Goal: Task Accomplishment & Management: Complete application form

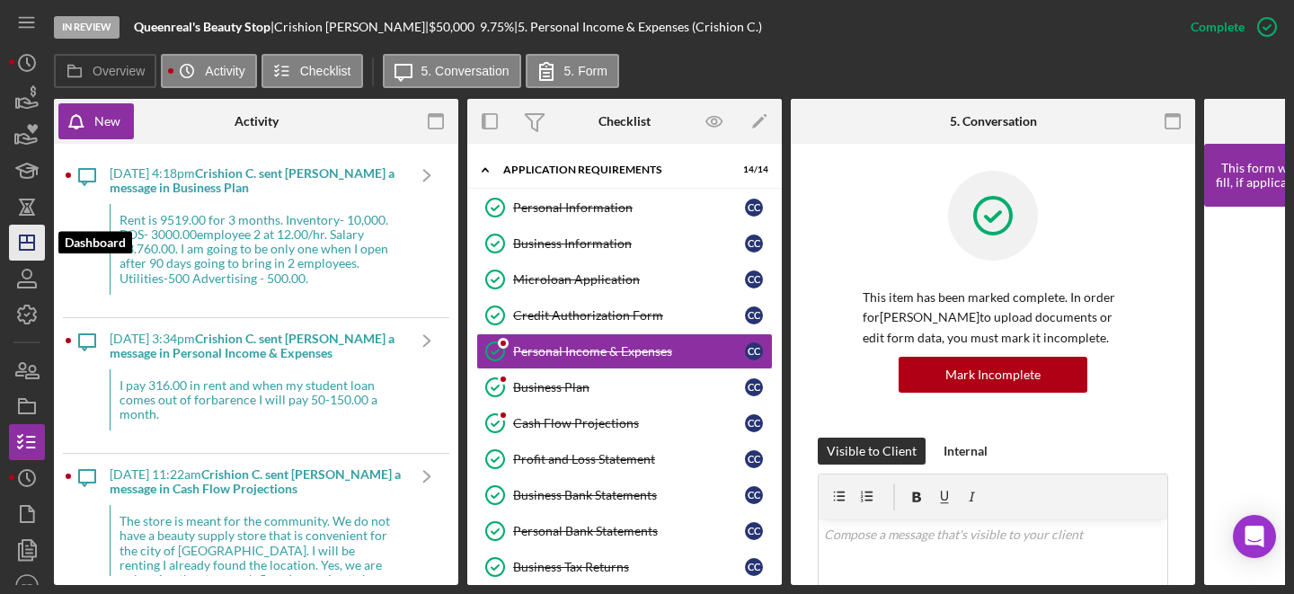
click at [30, 238] on icon "Icon/Dashboard" at bounding box center [26, 242] width 45 height 45
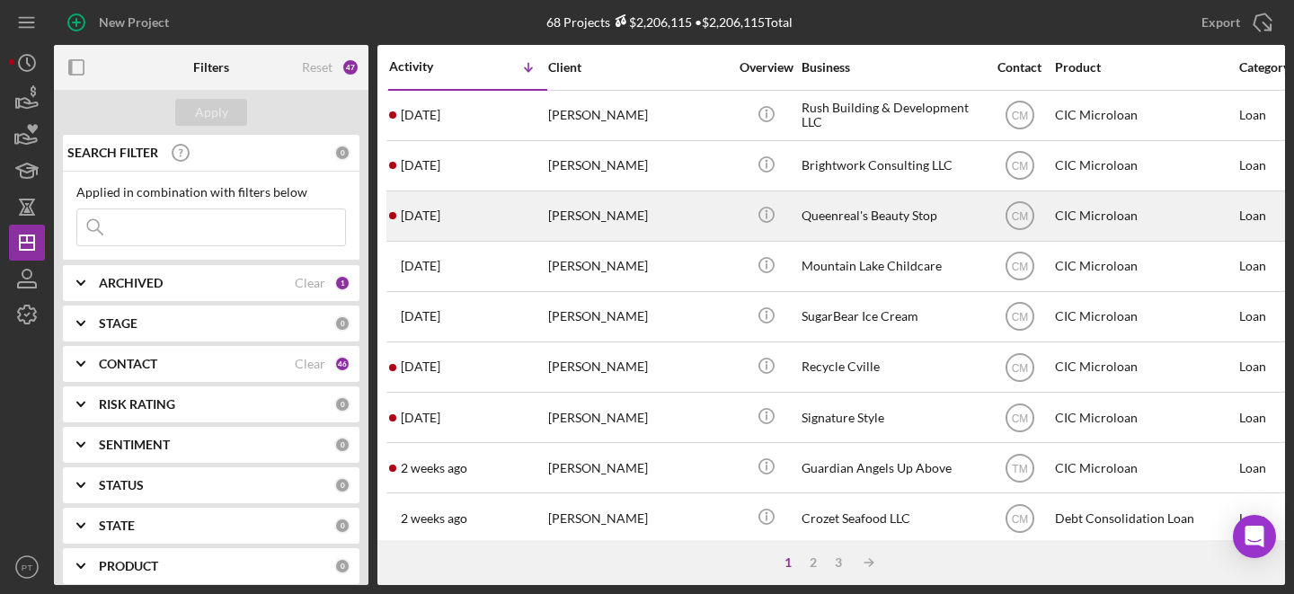
click at [671, 206] on div "[PERSON_NAME]" at bounding box center [638, 216] width 180 height 48
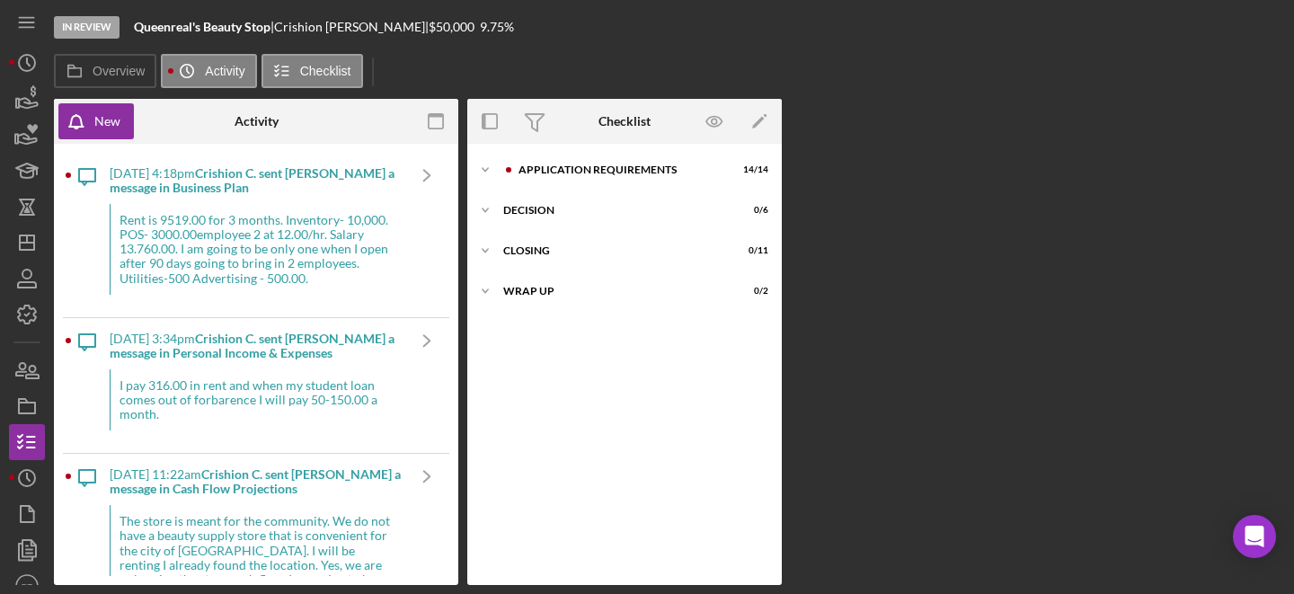
scroll to position [22, 0]
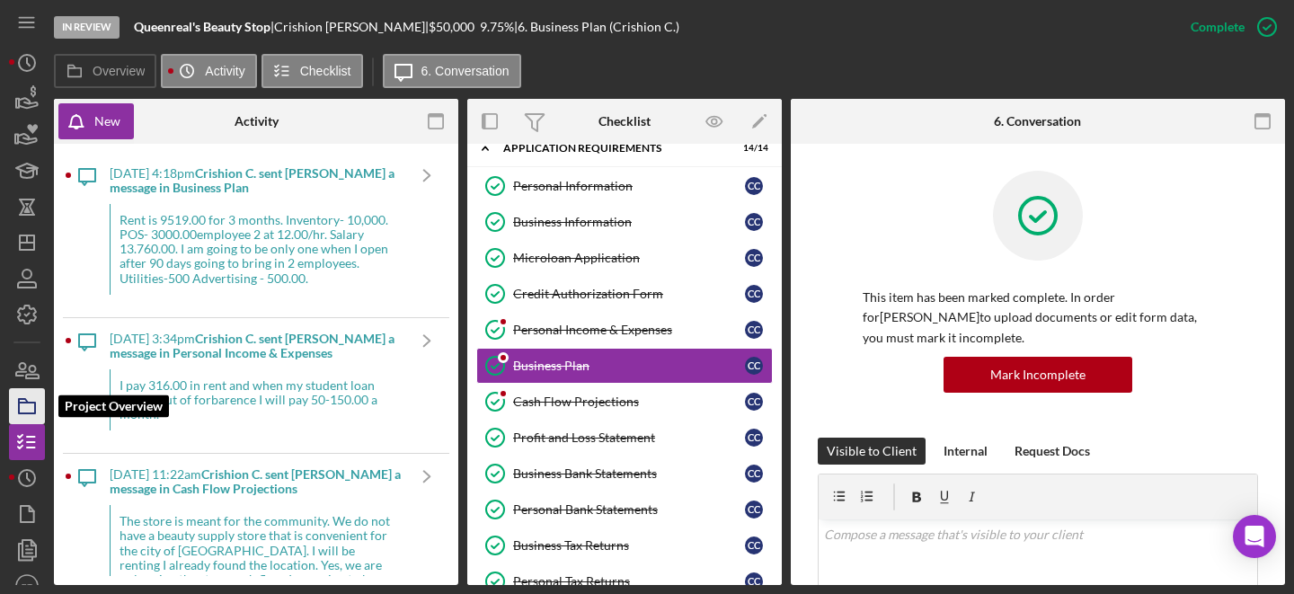
click at [30, 406] on icon "button" at bounding box center [26, 406] width 45 height 45
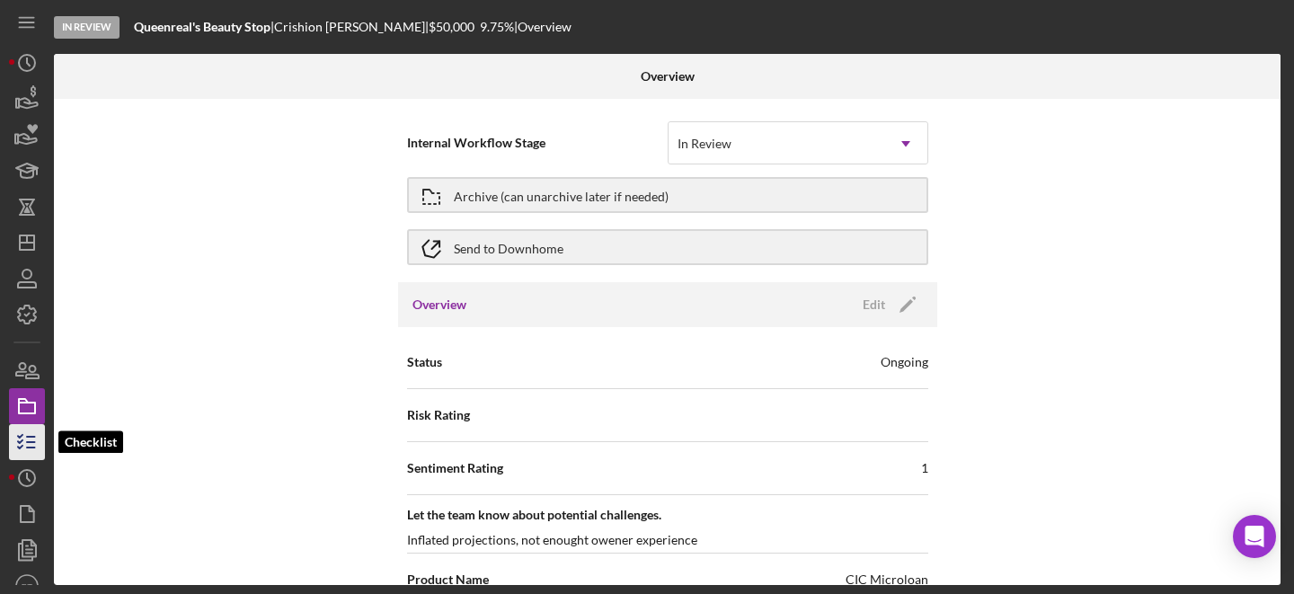
click at [23, 447] on icon "button" at bounding box center [26, 442] width 45 height 45
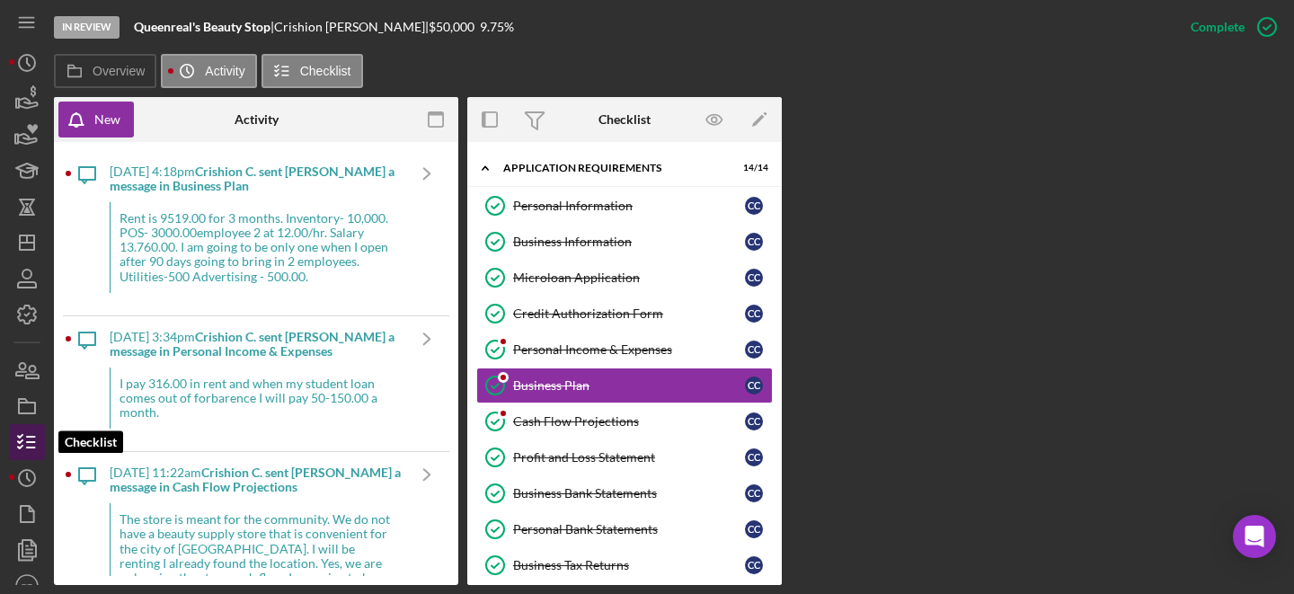
scroll to position [22, 0]
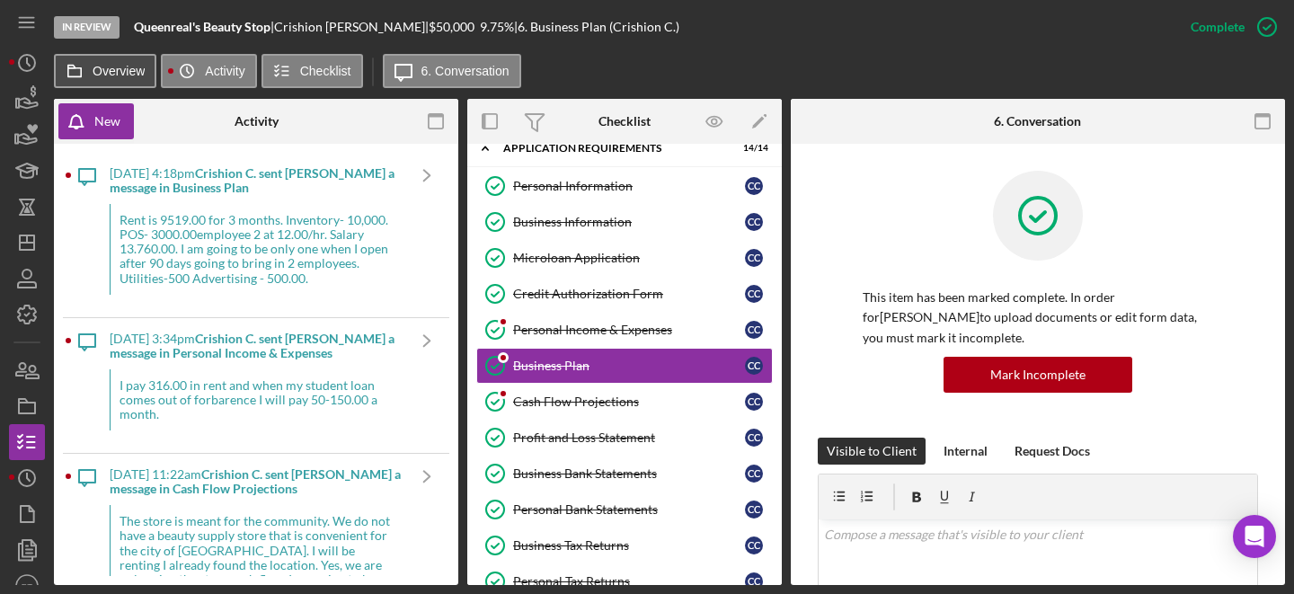
click at [122, 81] on button "Overview" at bounding box center [105, 71] width 102 height 34
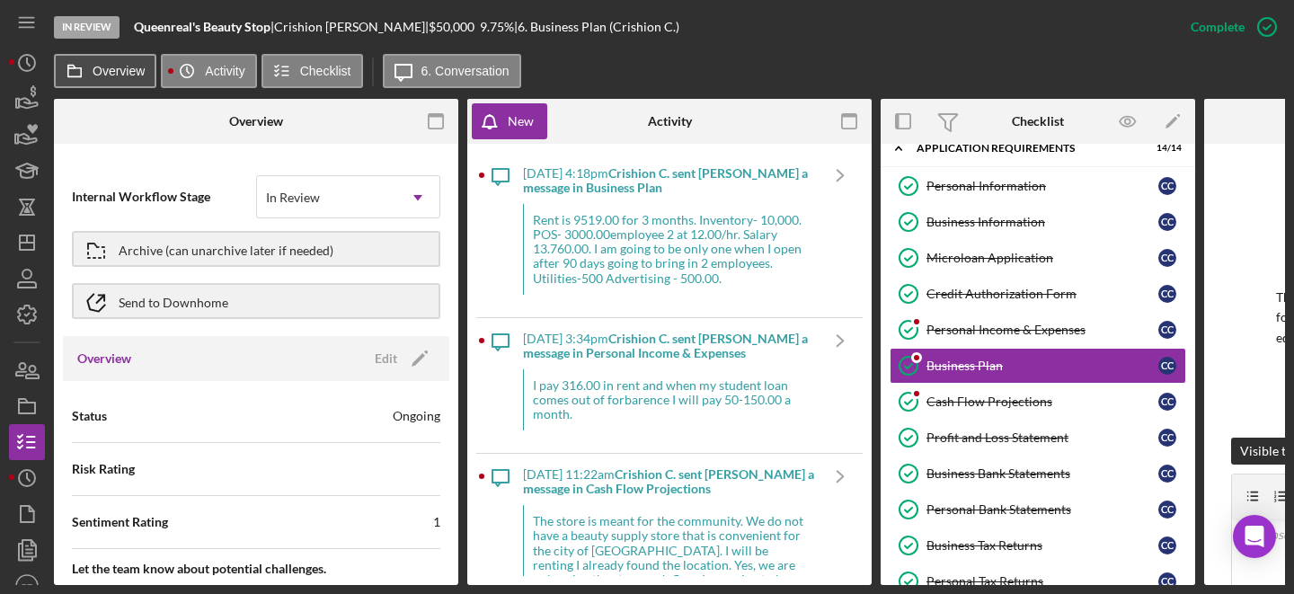
click at [122, 79] on button "Overview" at bounding box center [105, 71] width 102 height 34
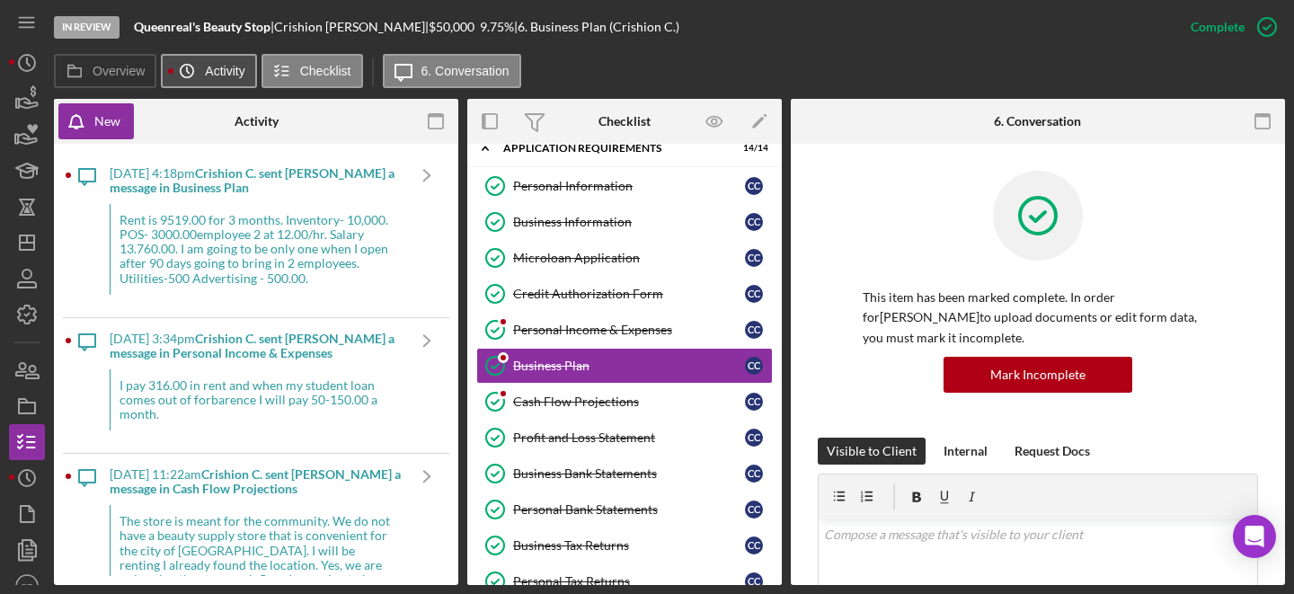
click at [226, 64] on label "Activity" at bounding box center [225, 71] width 40 height 14
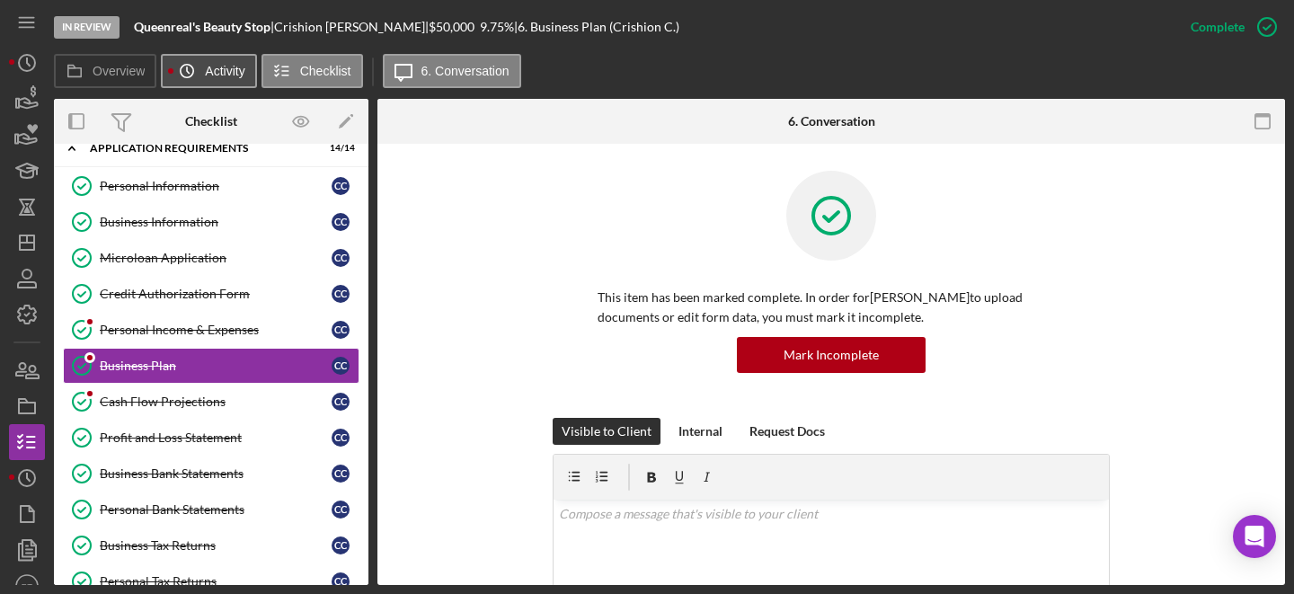
click at [231, 66] on label "Activity" at bounding box center [225, 71] width 40 height 14
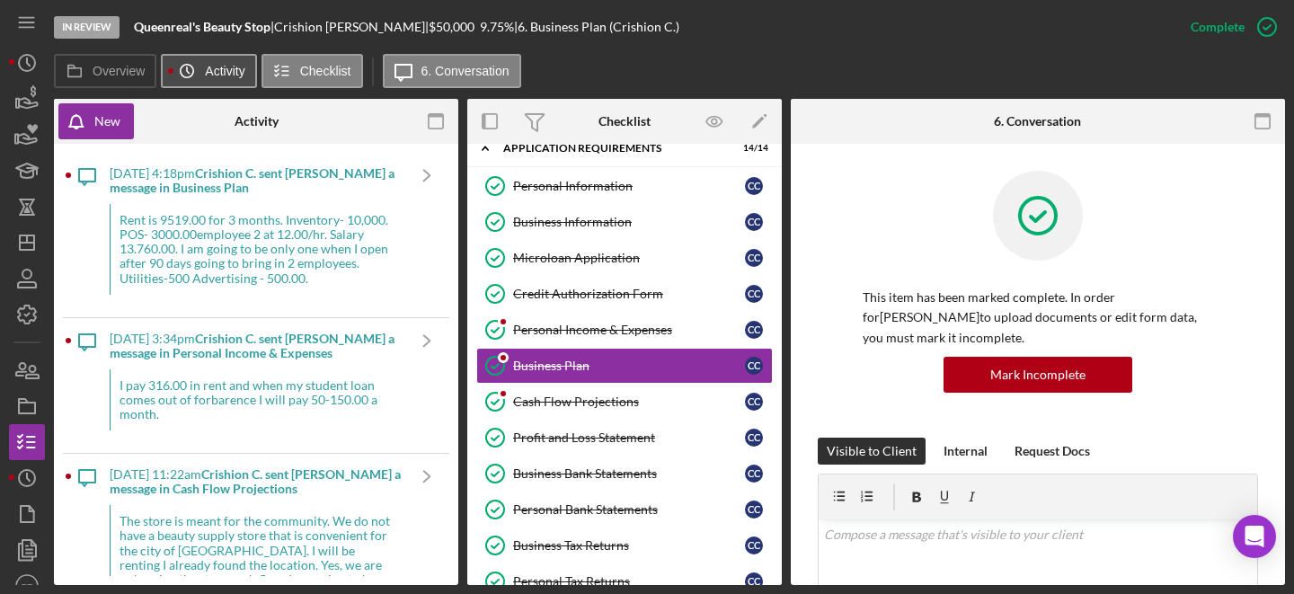
click at [234, 70] on label "Activity" at bounding box center [225, 71] width 40 height 14
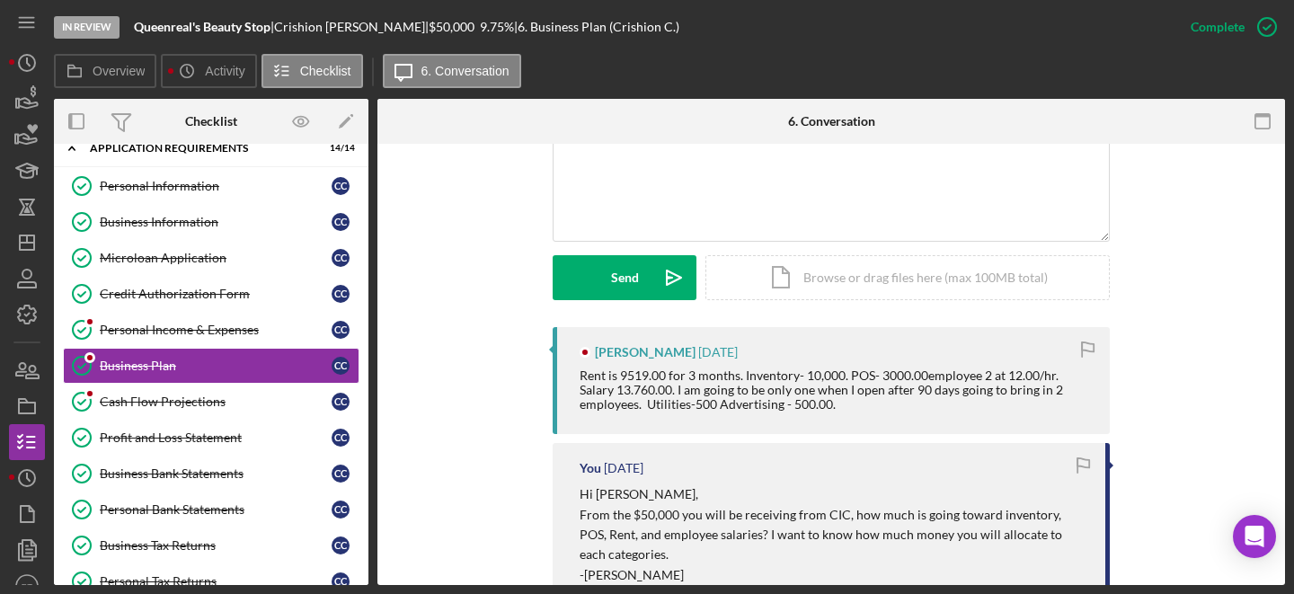
scroll to position [428, 0]
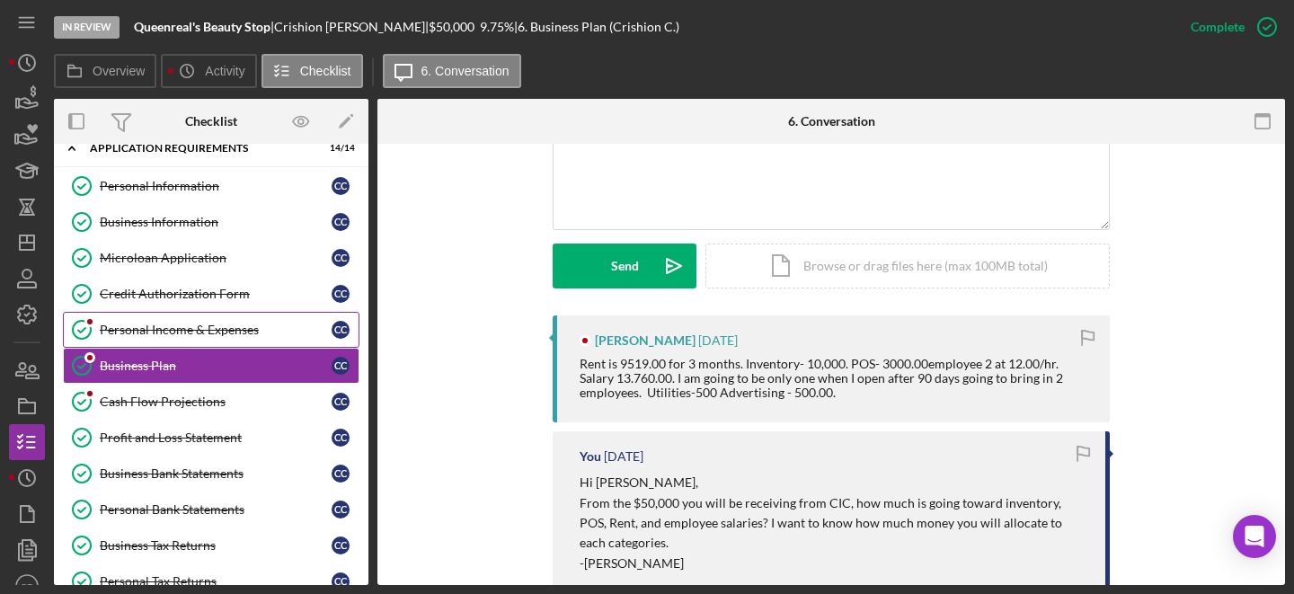
click at [153, 327] on div "Personal Income & Expenses" at bounding box center [216, 330] width 232 height 14
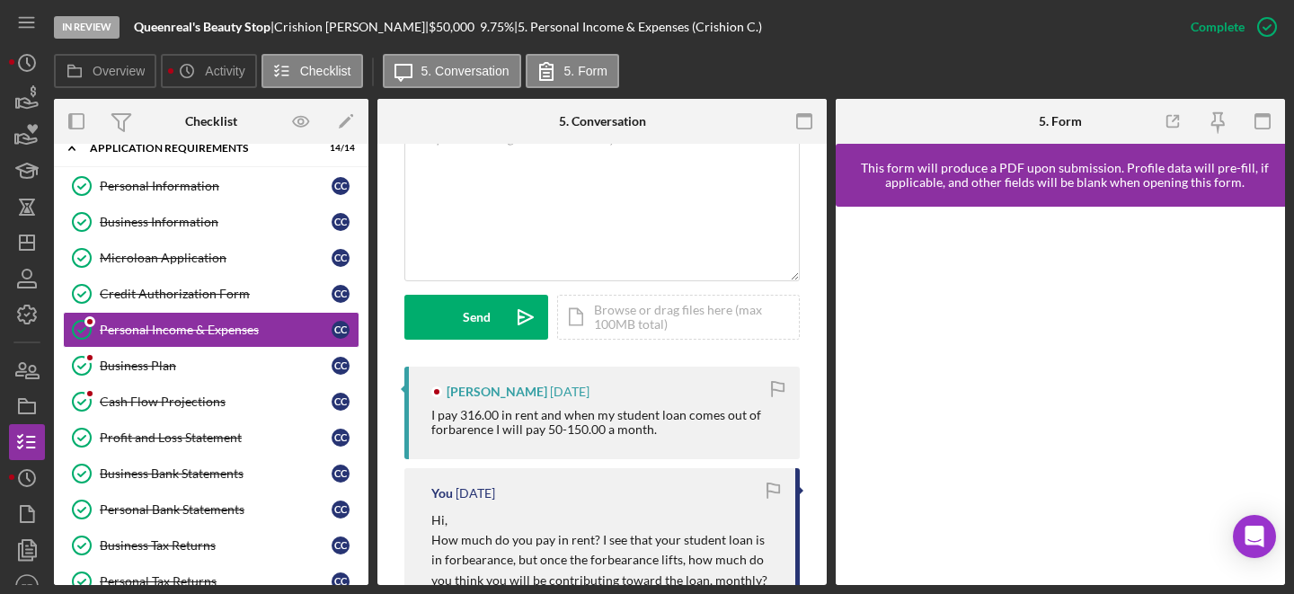
scroll to position [485, 0]
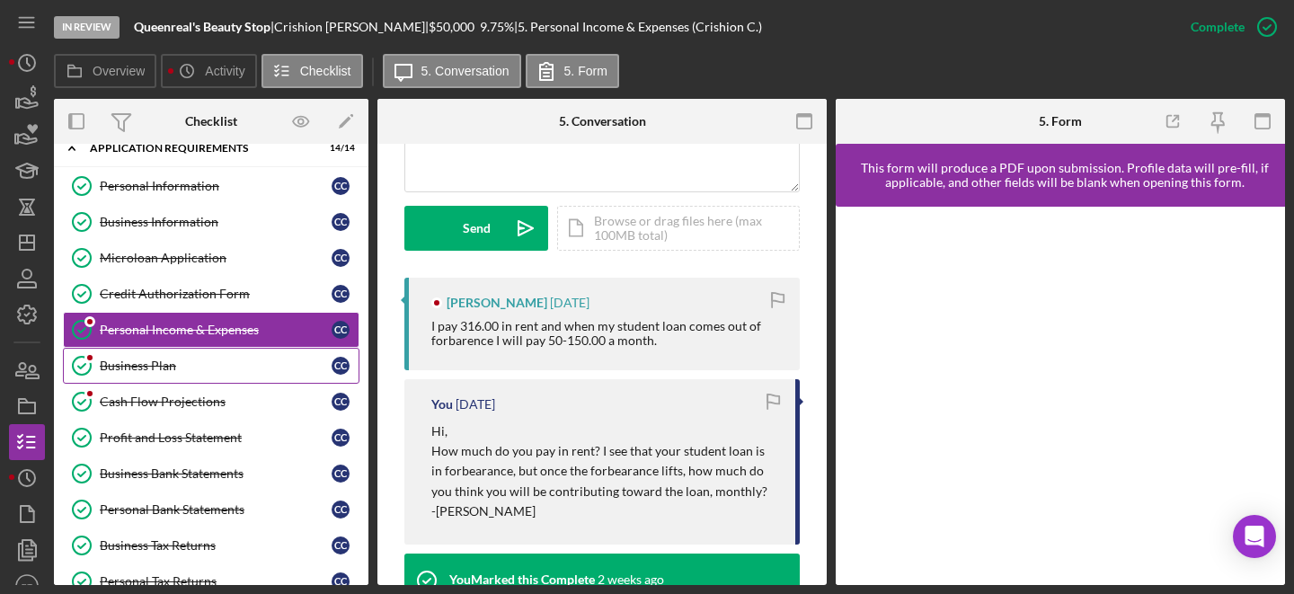
click at [188, 372] on link "Business Plan Business Plan C C" at bounding box center [211, 366] width 297 height 36
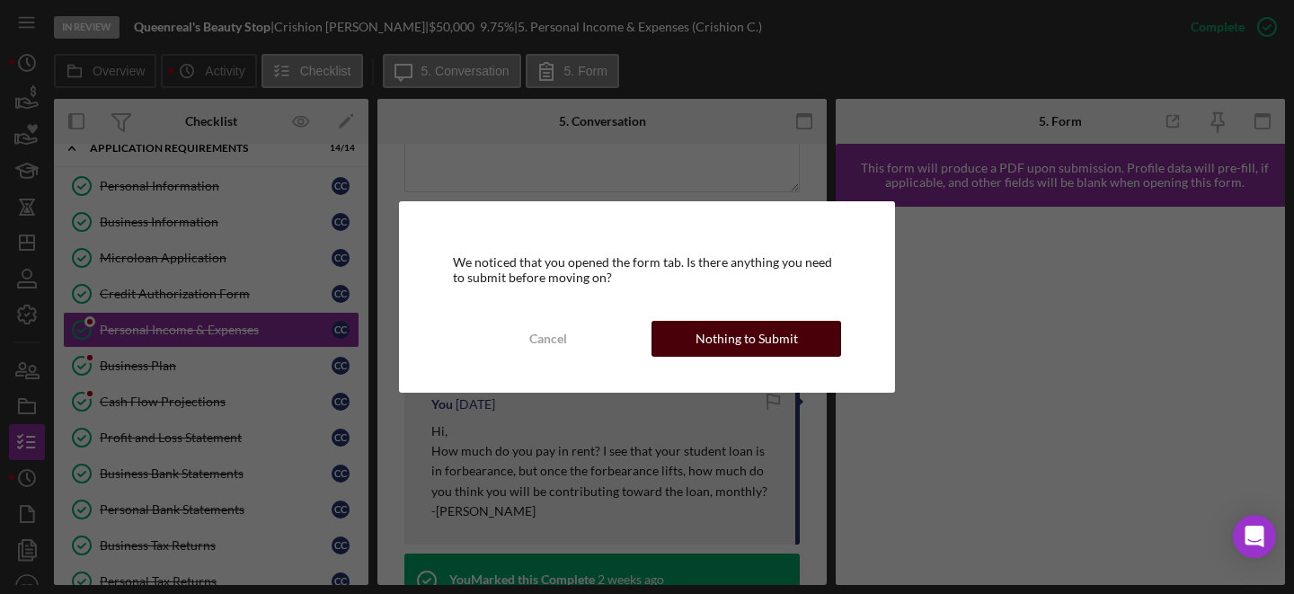
click at [709, 335] on div "Nothing to Submit" at bounding box center [747, 339] width 102 height 36
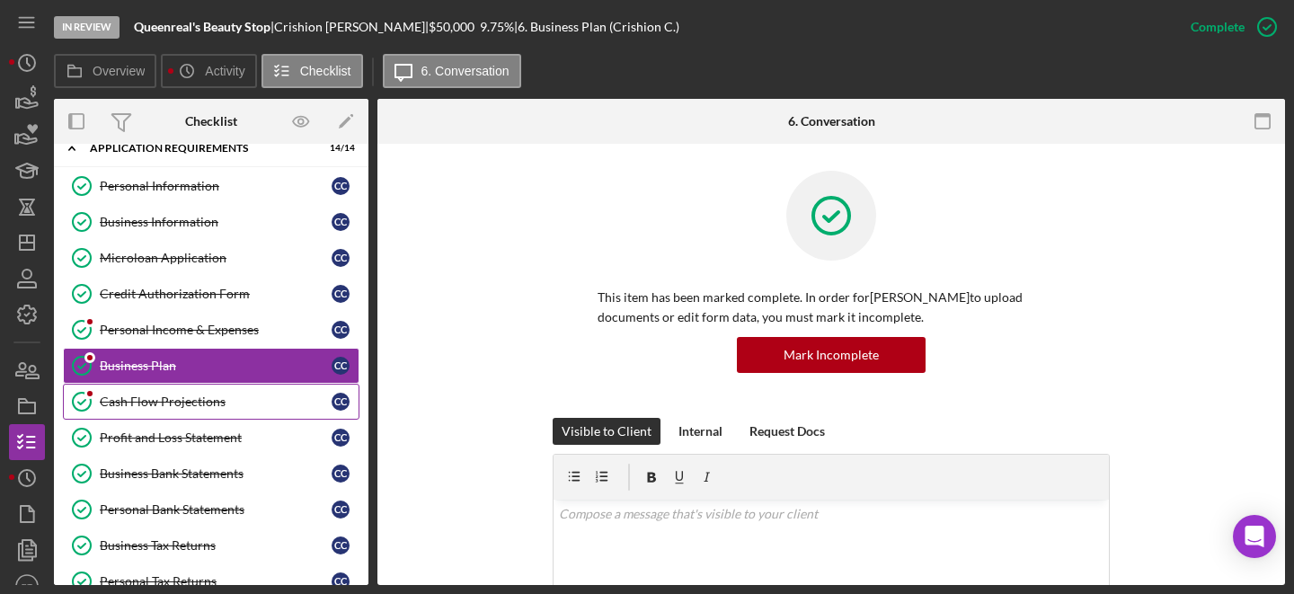
click at [216, 401] on div "Cash Flow Projections" at bounding box center [216, 402] width 232 height 14
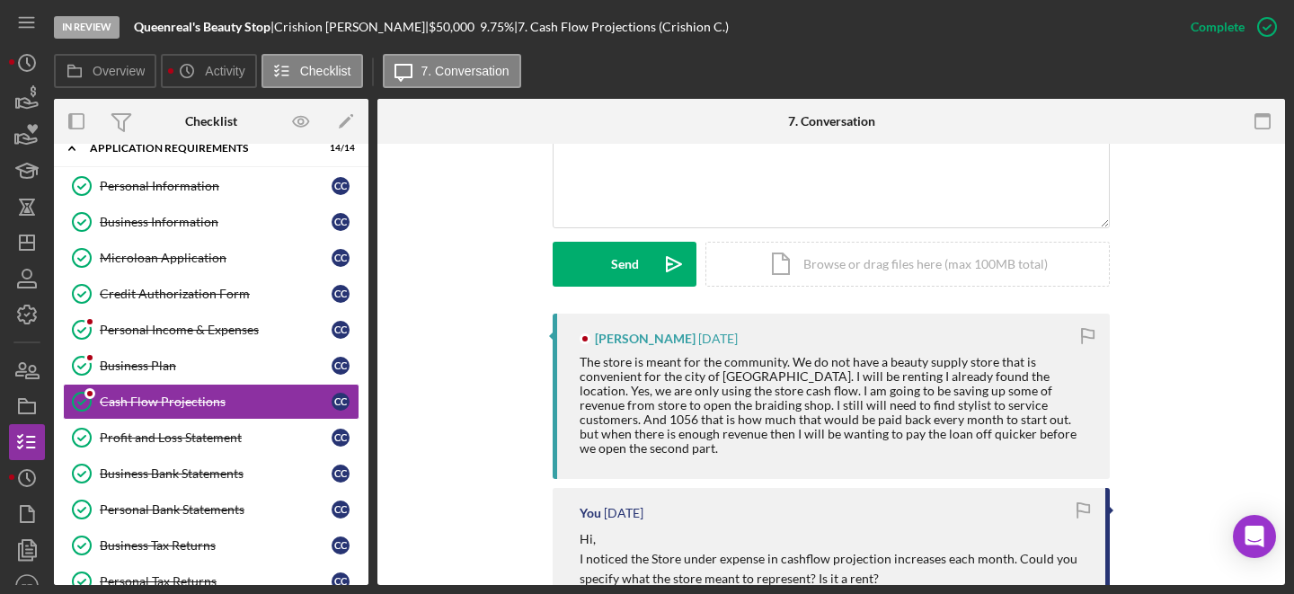
scroll to position [469, 0]
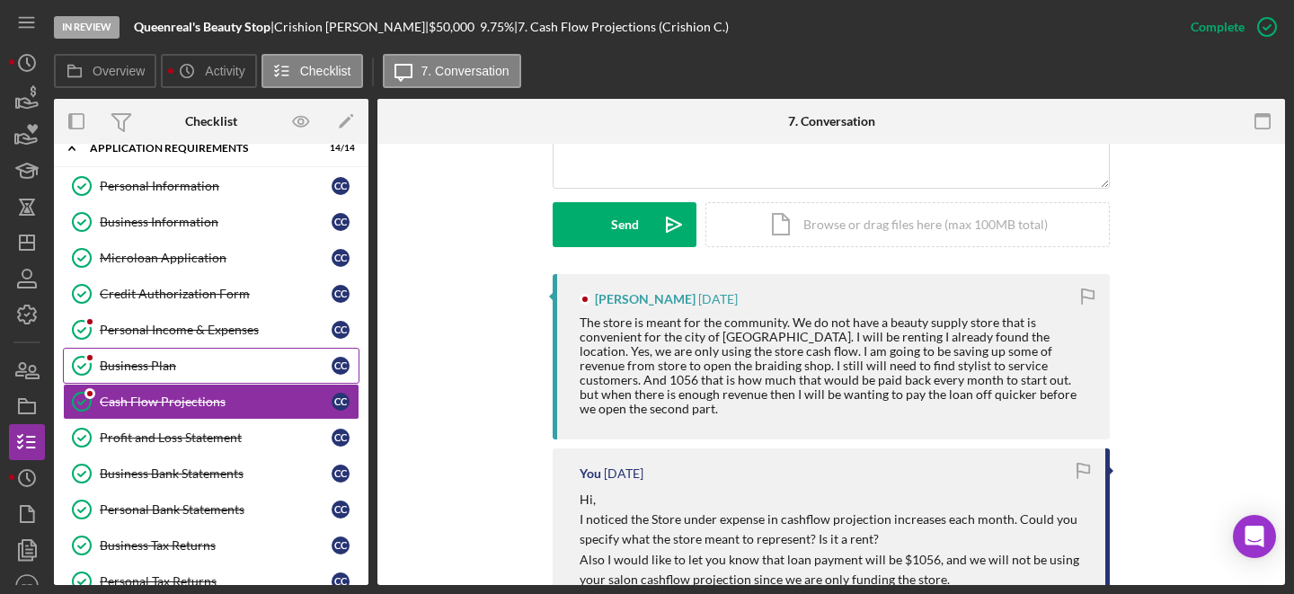
click at [209, 360] on div "Business Plan" at bounding box center [216, 366] width 232 height 14
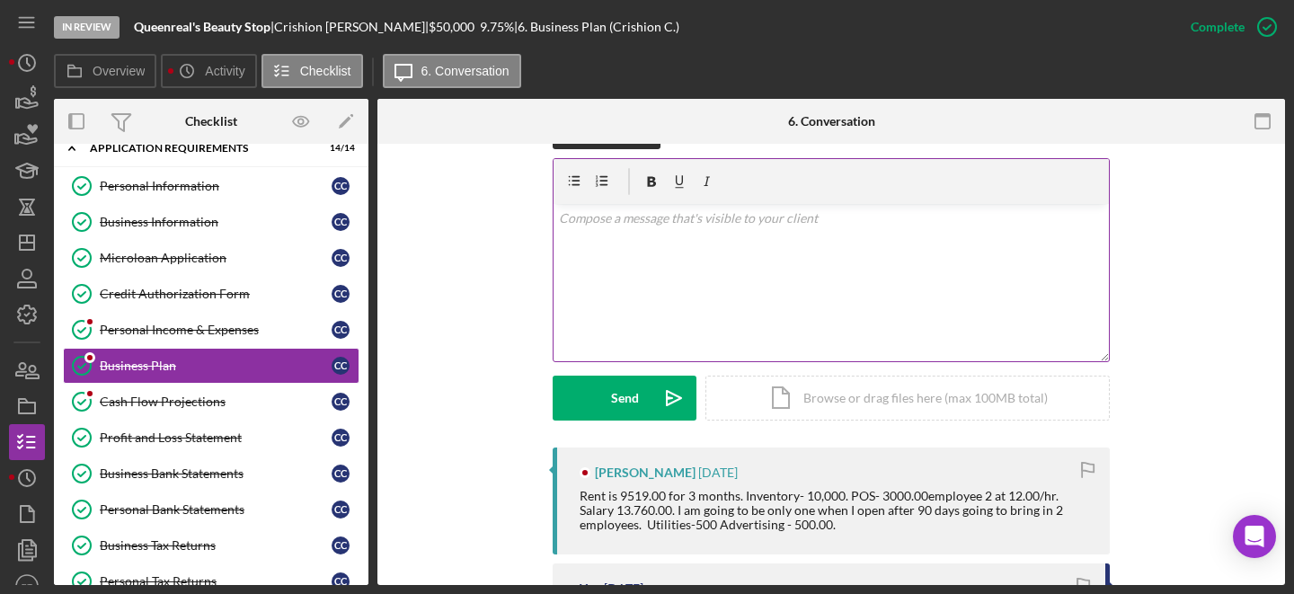
scroll to position [306, 0]
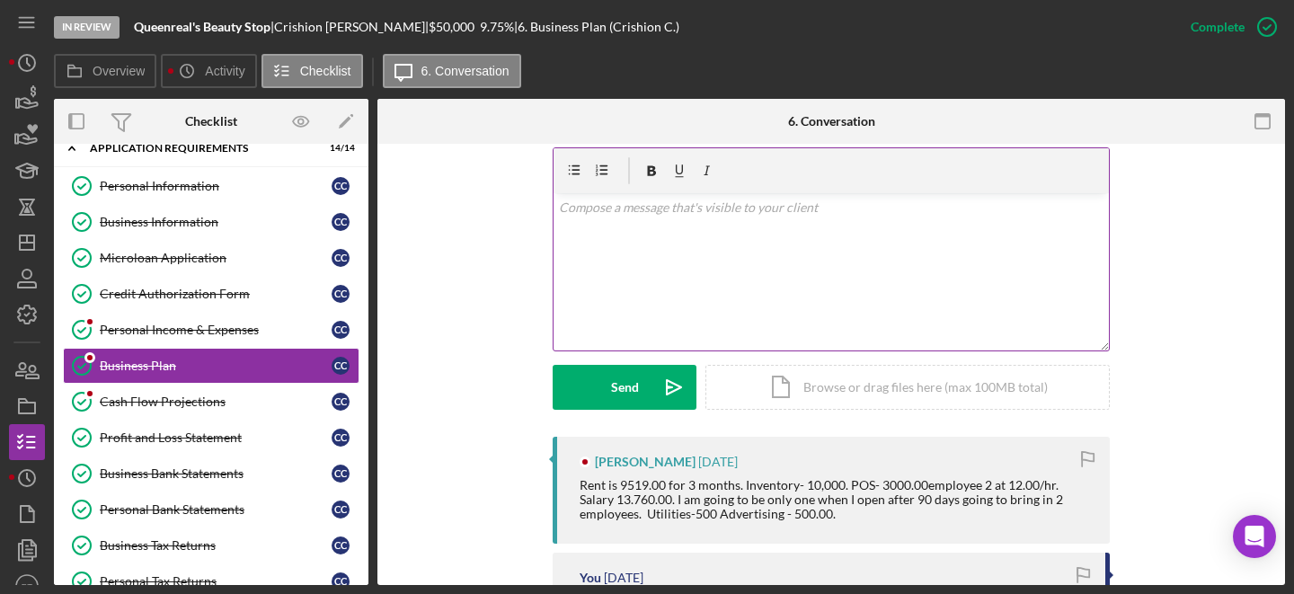
click at [766, 299] on div "v Color teal Color pink Remove color Add row above Add row below Add column bef…" at bounding box center [831, 271] width 555 height 157
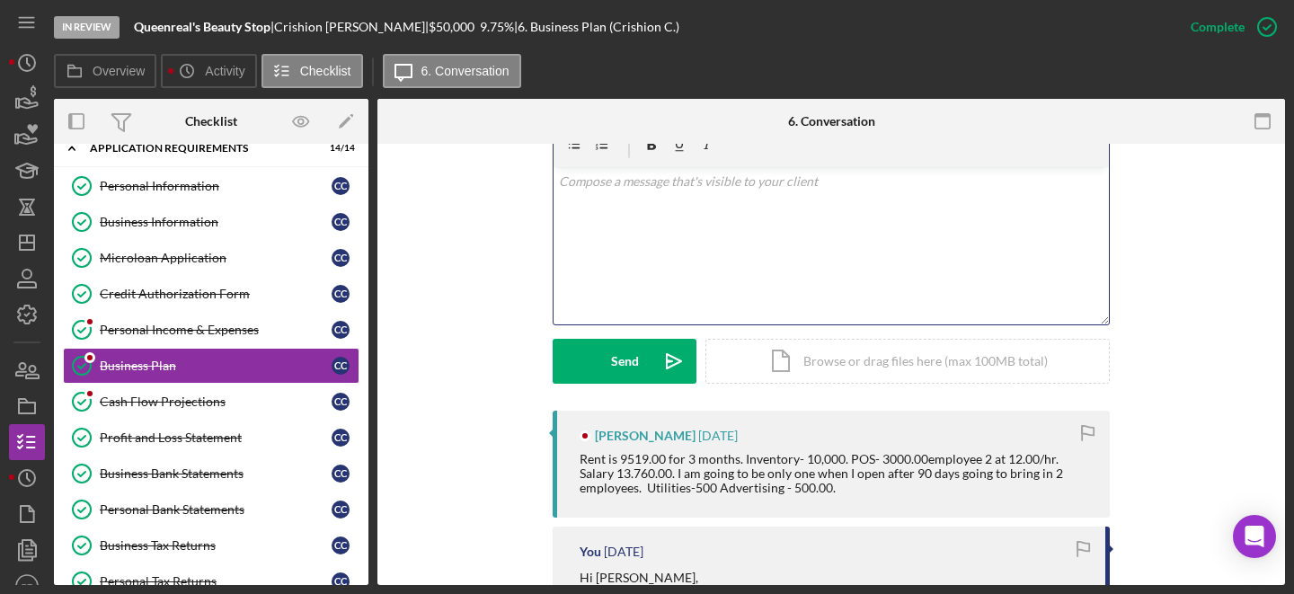
scroll to position [332, 0]
click at [696, 240] on div "v Color teal Color pink Remove color Add row above Add row below Add column bef…" at bounding box center [831, 246] width 555 height 157
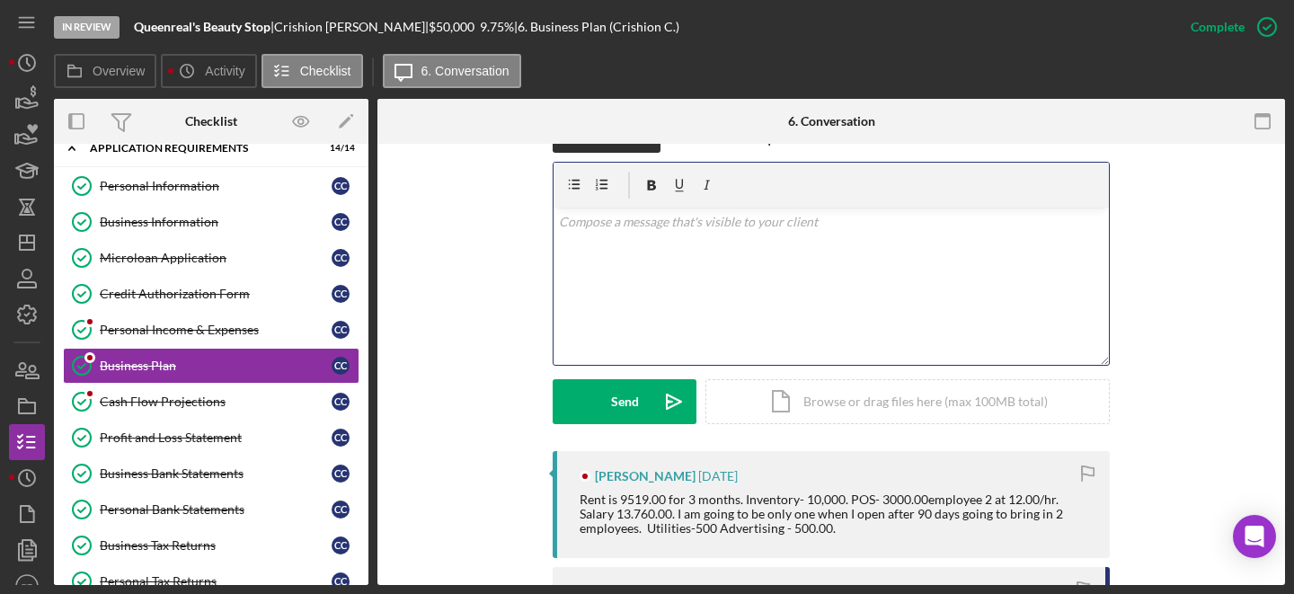
scroll to position [305, 0]
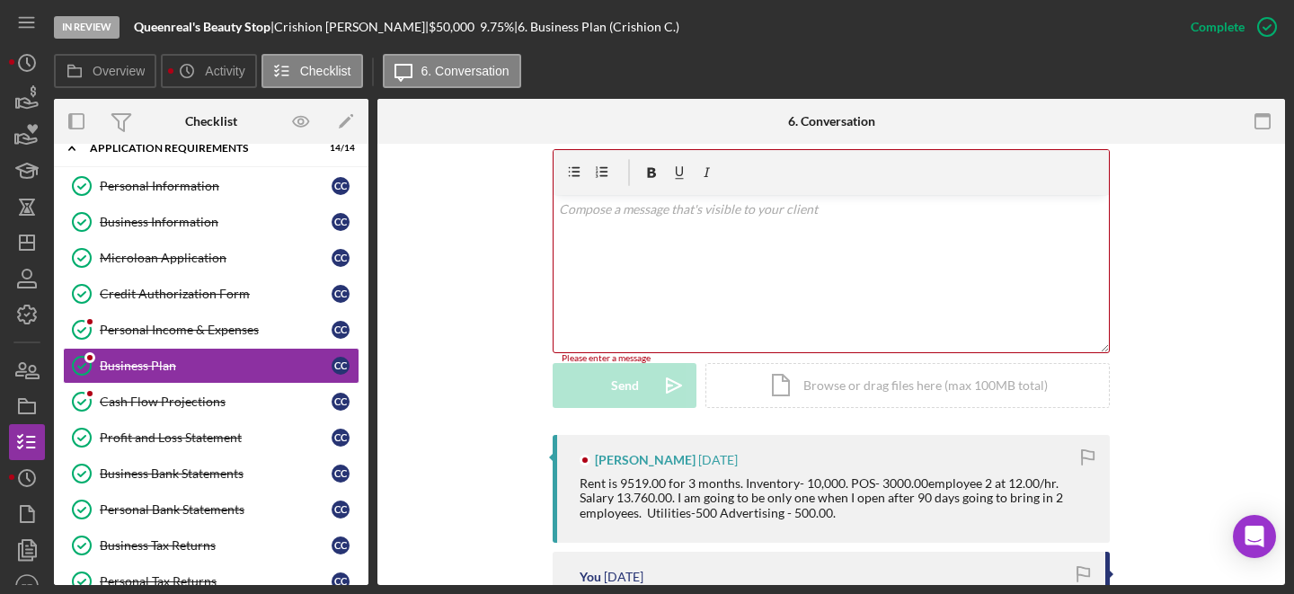
click at [639, 235] on div "v Color teal Color pink Remove color Add row above Add row below Add column bef…" at bounding box center [831, 273] width 555 height 157
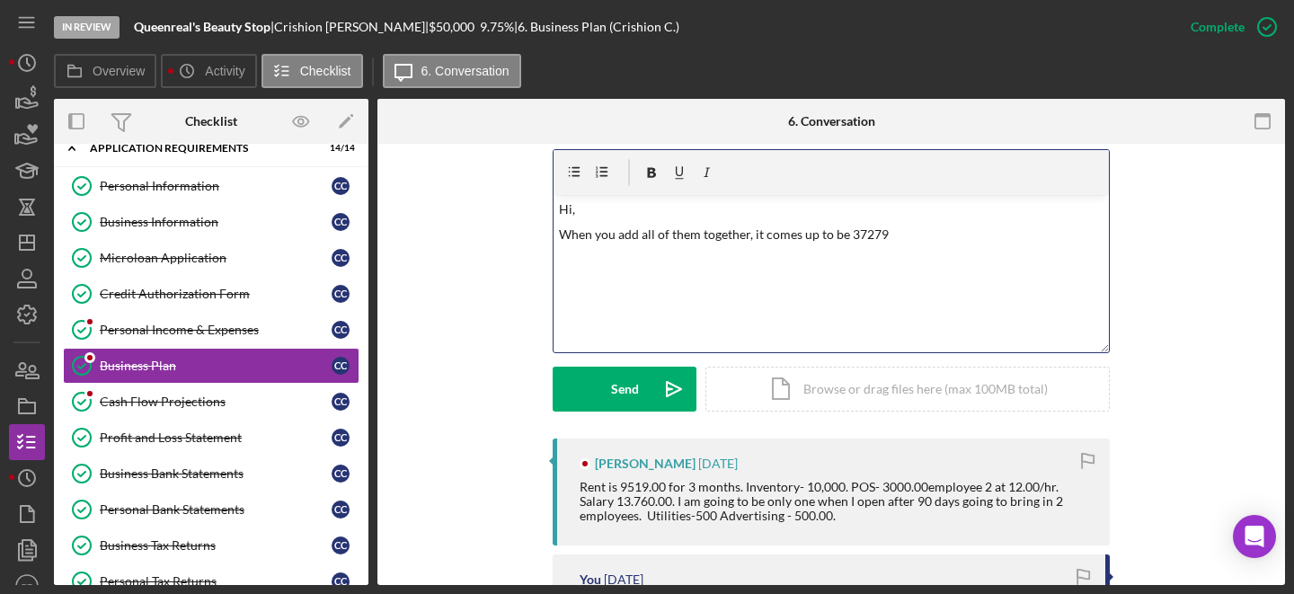
click at [846, 236] on p "When you add all of them together, it comes up to be 37279" at bounding box center [832, 235] width 546 height 20
click at [866, 238] on p "When you add all of them together, it comes up to be $37279" at bounding box center [832, 235] width 546 height 20
click at [913, 238] on p "When you add all of them together, it comes up to be $37,279" at bounding box center [832, 235] width 546 height 20
drag, startPoint x: 1058, startPoint y: 236, endPoint x: 1063, endPoint y: 245, distance: 10.5
click at [1063, 245] on p "When you add all of them together, it comes up to be $37,279. The remaining $12…" at bounding box center [832, 245] width 546 height 40
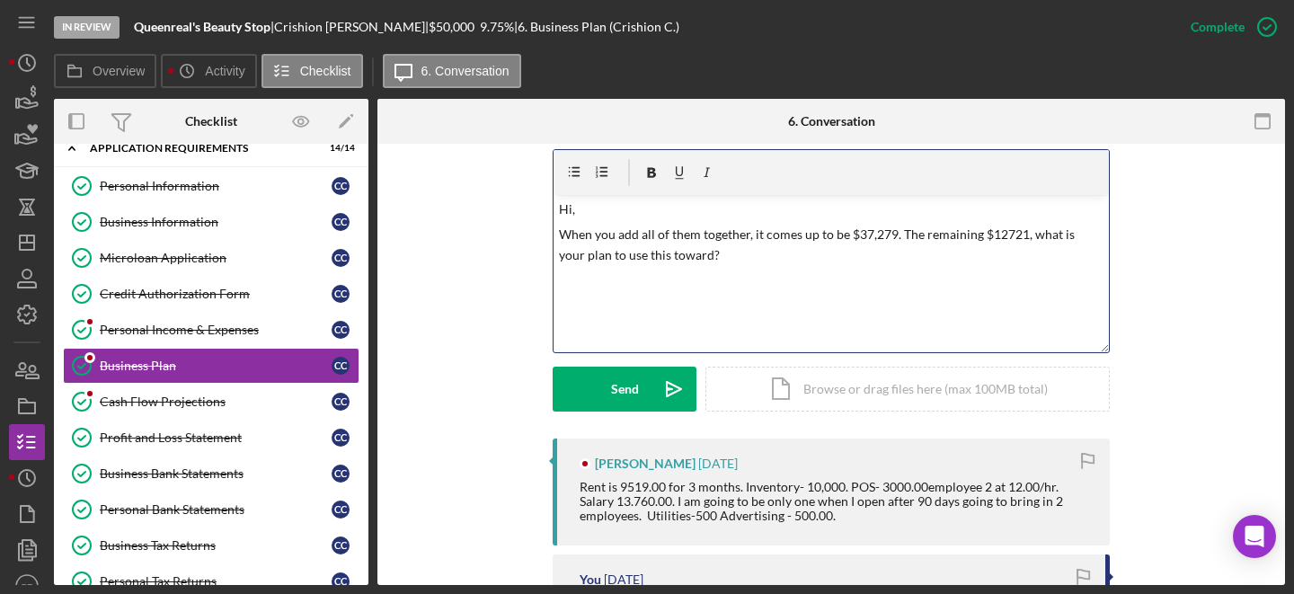
click at [810, 219] on p "Hi," at bounding box center [832, 210] width 546 height 20
click at [716, 235] on p "When you add all of them together, it comes up to be $37,279. The remaining $12…" at bounding box center [832, 245] width 546 height 40
copy p "When you add all of them together, it comes up to be $37,279. The remaining $12…"
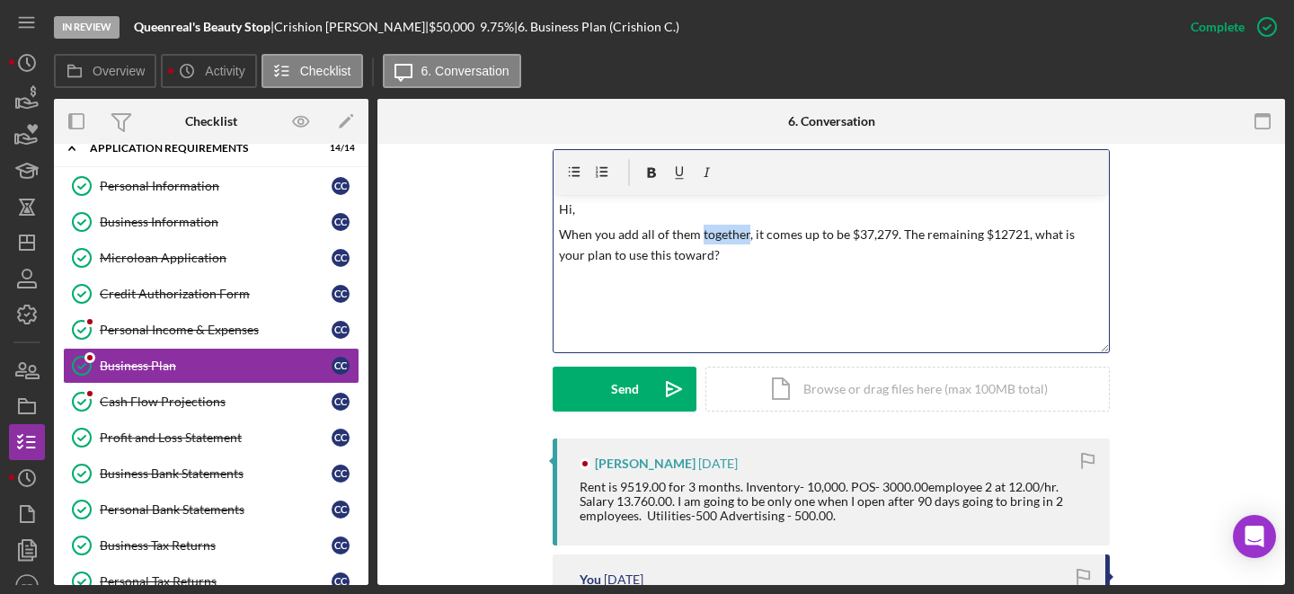
click at [601, 244] on p "When you add all of them together, it comes up to be $37,279. The remaining $12…" at bounding box center [832, 245] width 546 height 40
click at [580, 214] on p "Hi," at bounding box center [832, 210] width 546 height 20
click at [1093, 235] on p "Adding everything up, the total comes out to $37,279. What's your plan for the …" at bounding box center [832, 245] width 546 height 40
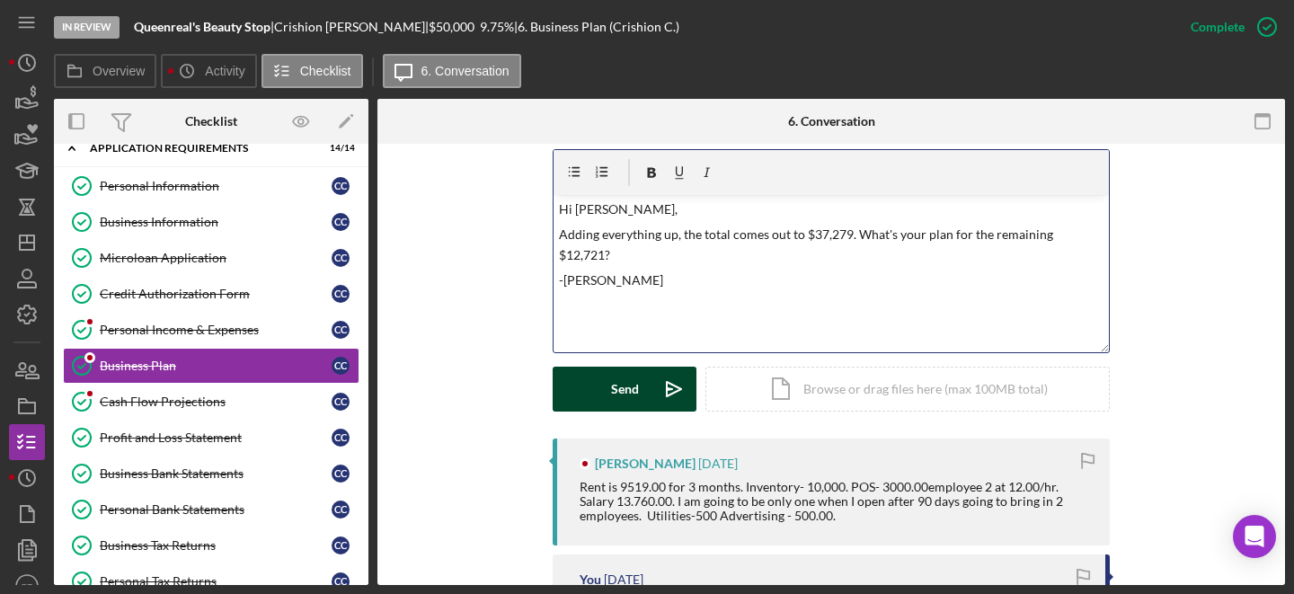
click at [653, 383] on icon "Icon/icon-invite-send" at bounding box center [674, 389] width 45 height 45
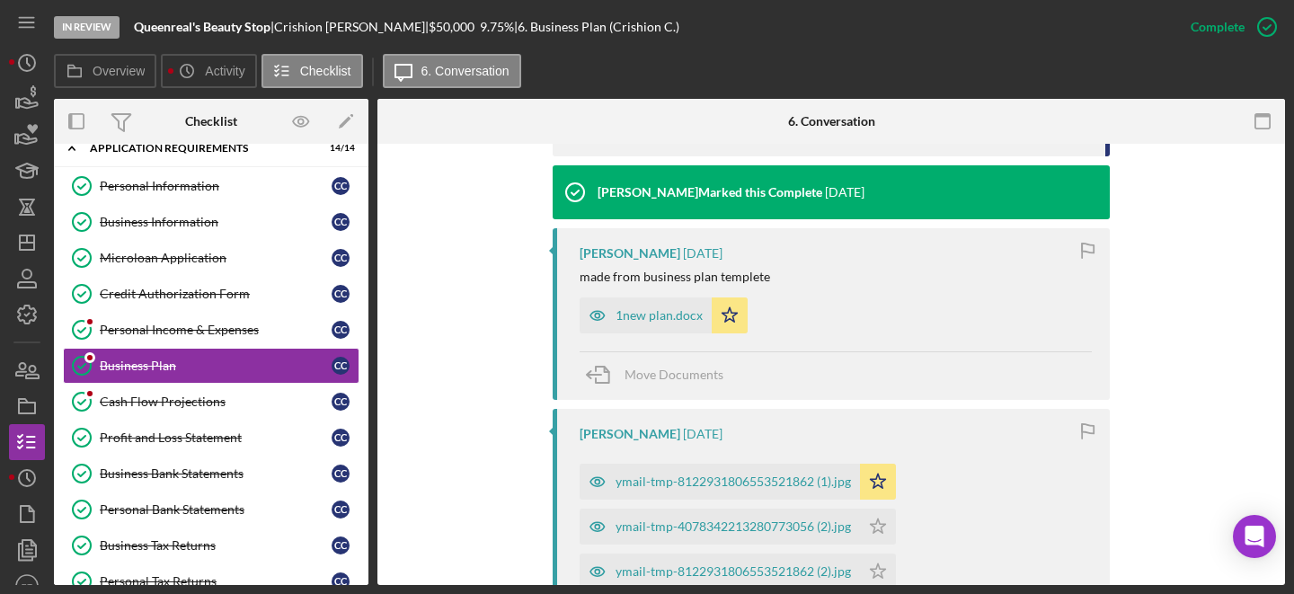
scroll to position [1699, 0]
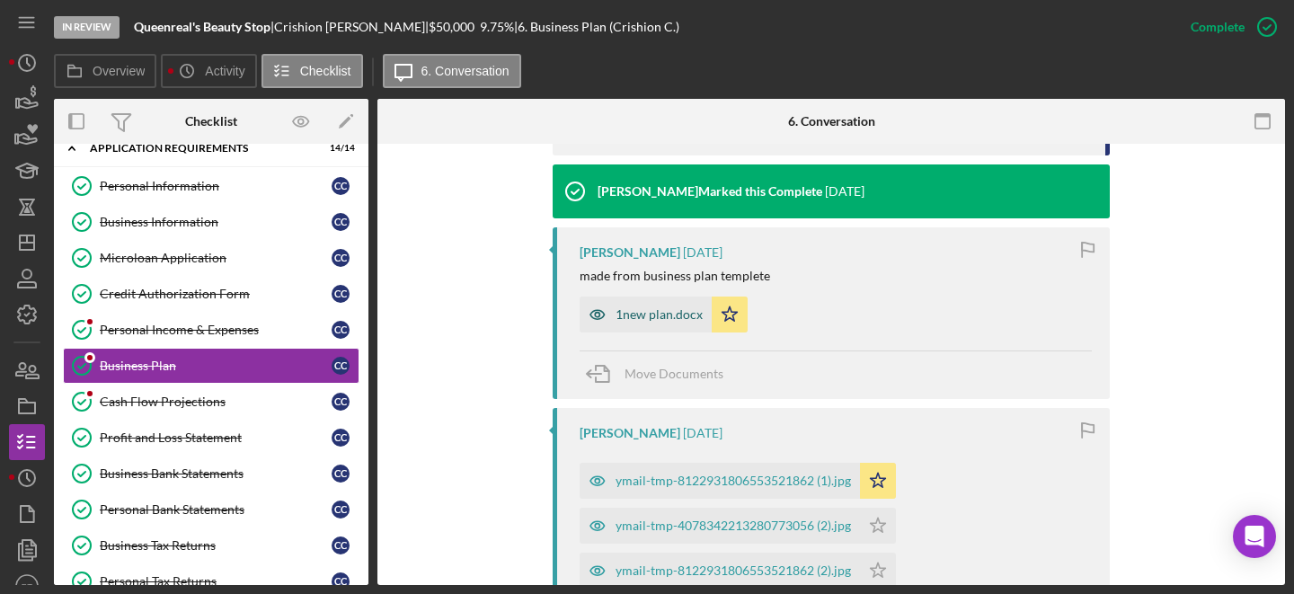
click at [625, 315] on div "1new plan.docx" at bounding box center [659, 314] width 87 height 14
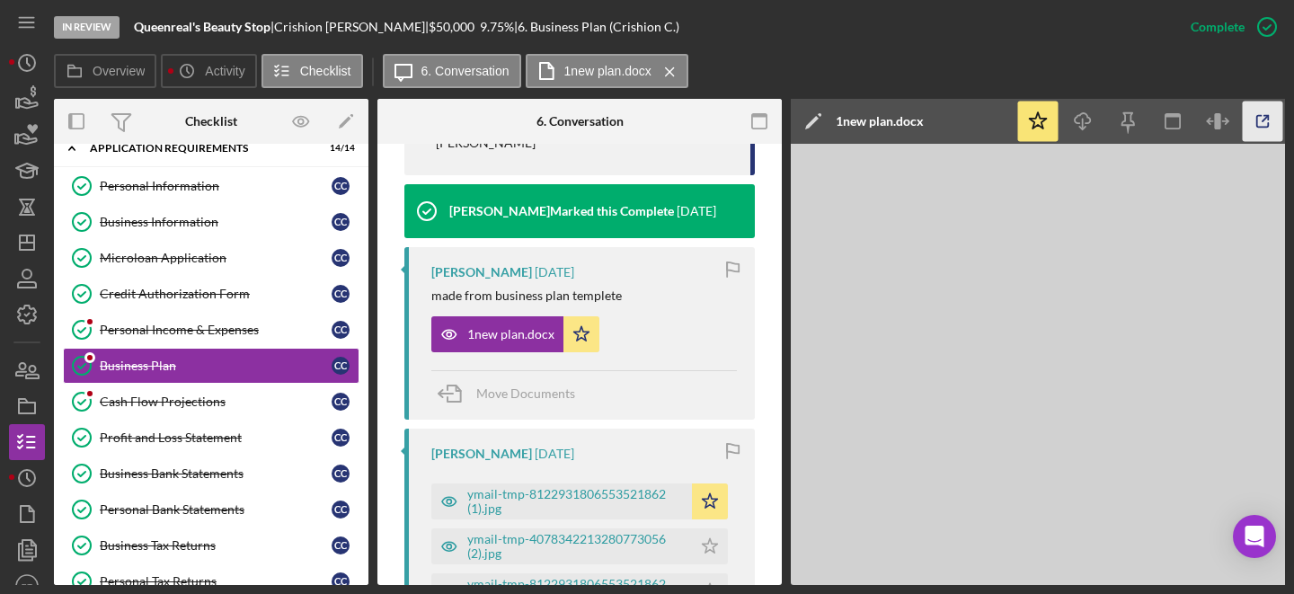
click at [1266, 114] on icon "button" at bounding box center [1263, 122] width 40 height 40
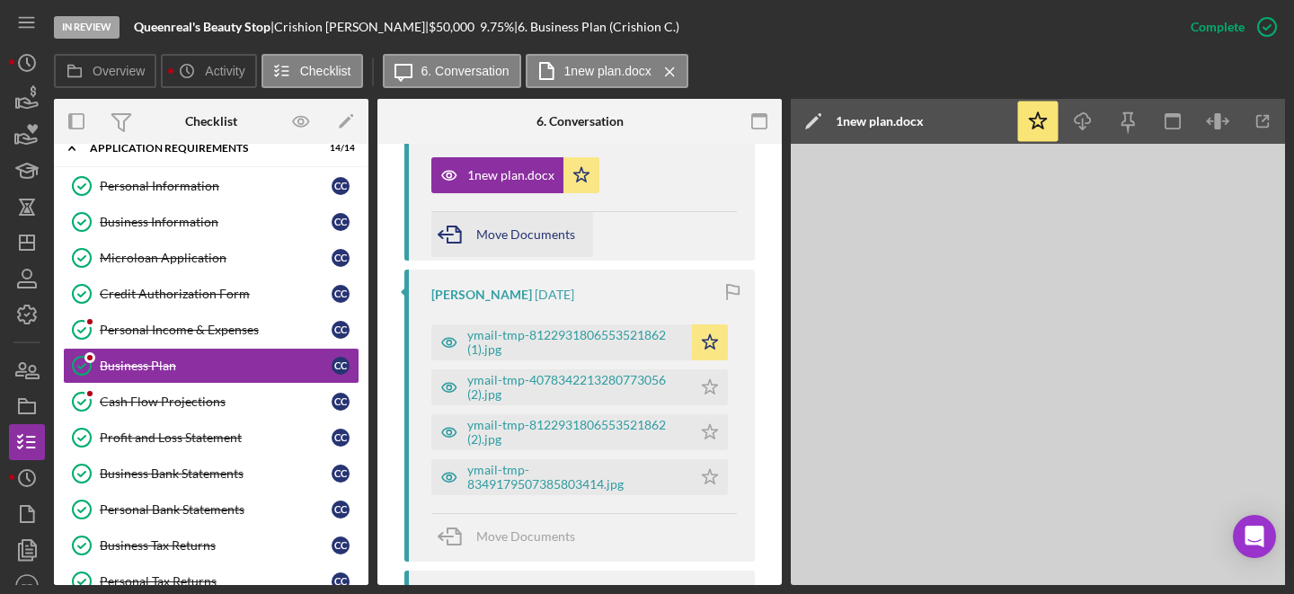
scroll to position [2001, 0]
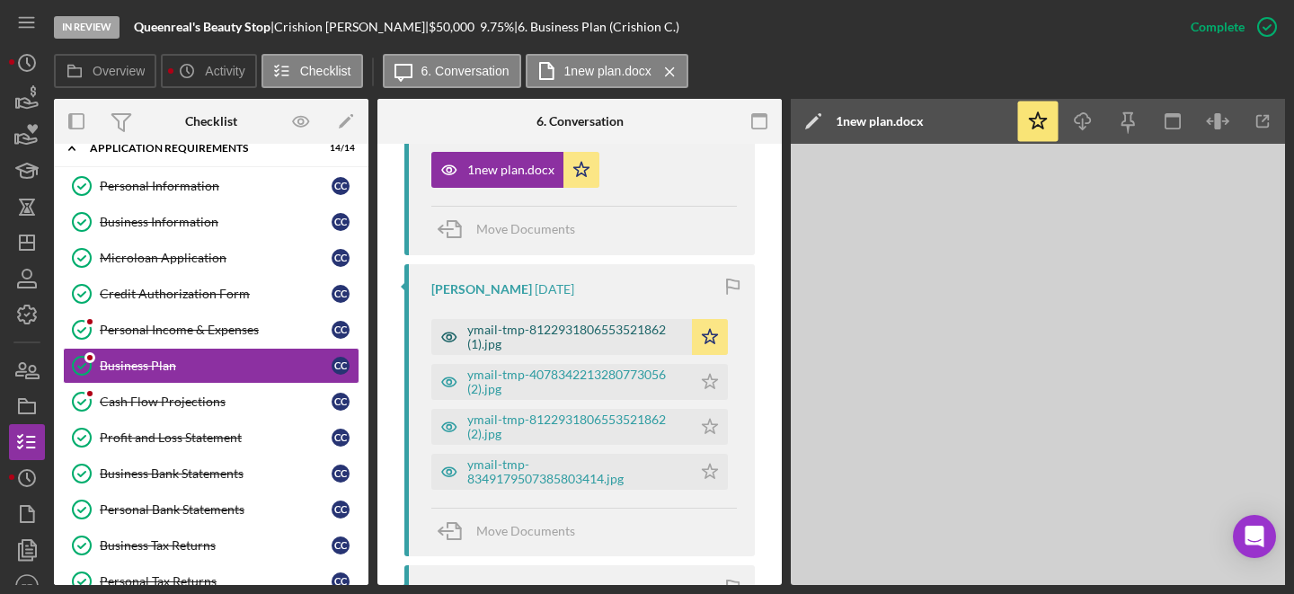
click at [569, 332] on div "ymail-tmp-8122931806553521862 (1).jpg" at bounding box center [575, 337] width 216 height 29
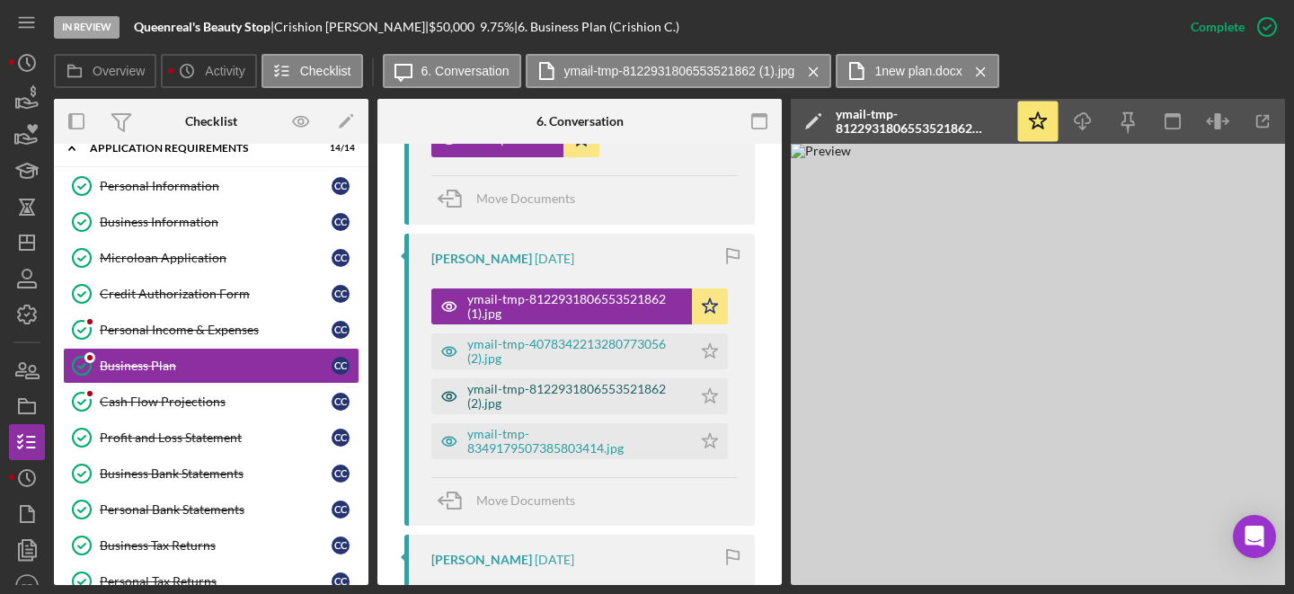
scroll to position [2034, 0]
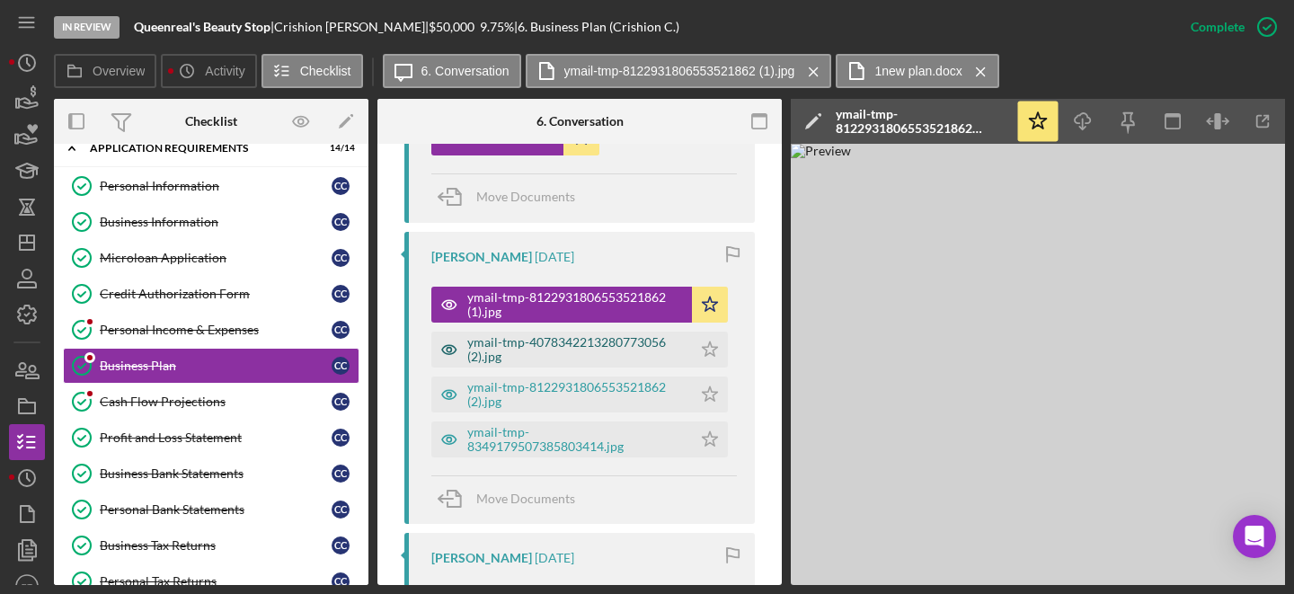
click at [503, 330] on div "ymail-tmp-4078342213280773056 (2).jpg Icon/Star" at bounding box center [584, 345] width 306 height 45
click at [503, 337] on div "ymail-tmp-4078342213280773056 (2).jpg" at bounding box center [575, 349] width 216 height 29
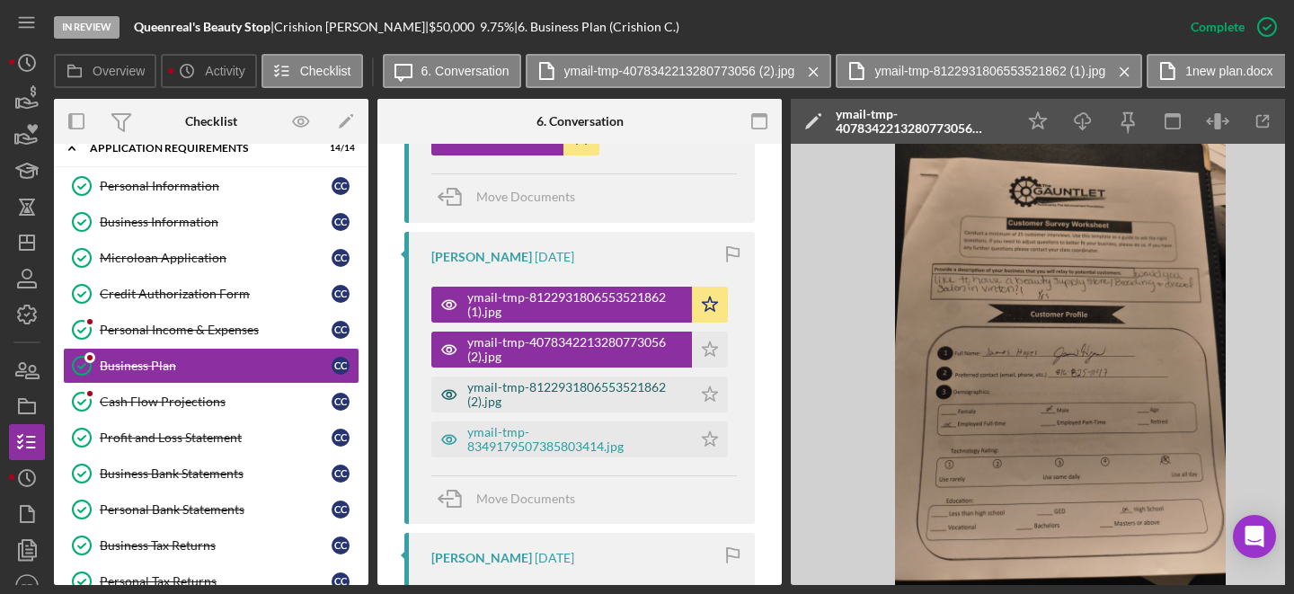
click at [489, 395] on div "ymail-tmp-8122931806553521862 (2).jpg" at bounding box center [575, 394] width 216 height 29
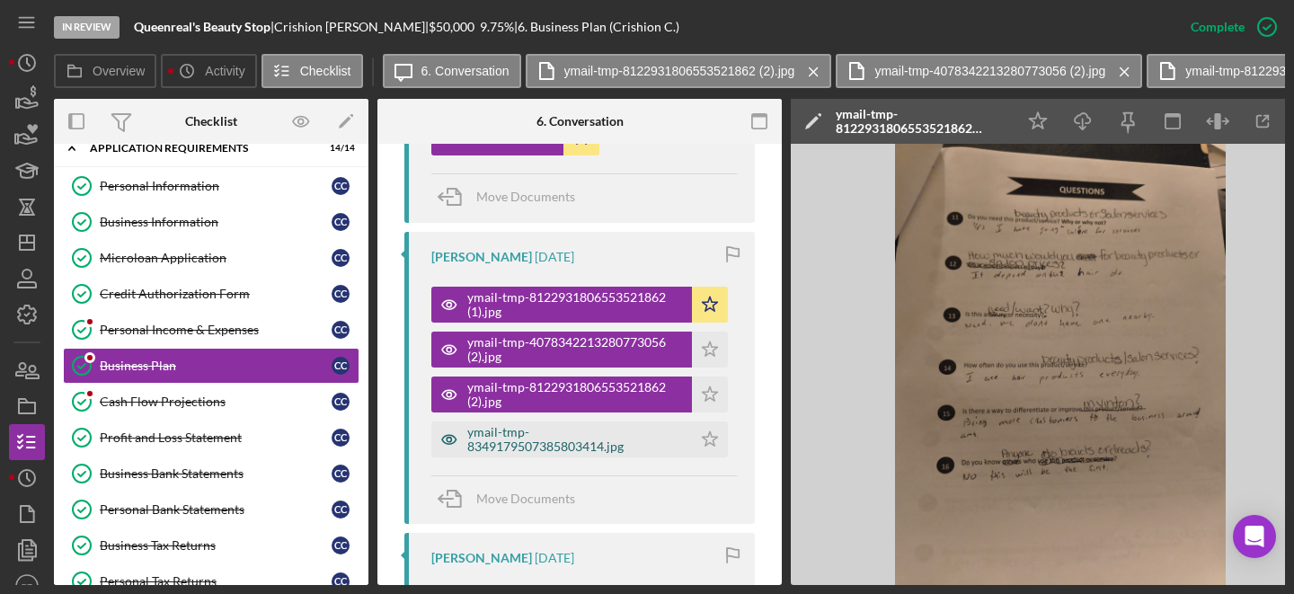
click at [533, 446] on div "ymail-tmp-8349179507385803414.jpg" at bounding box center [575, 439] width 216 height 29
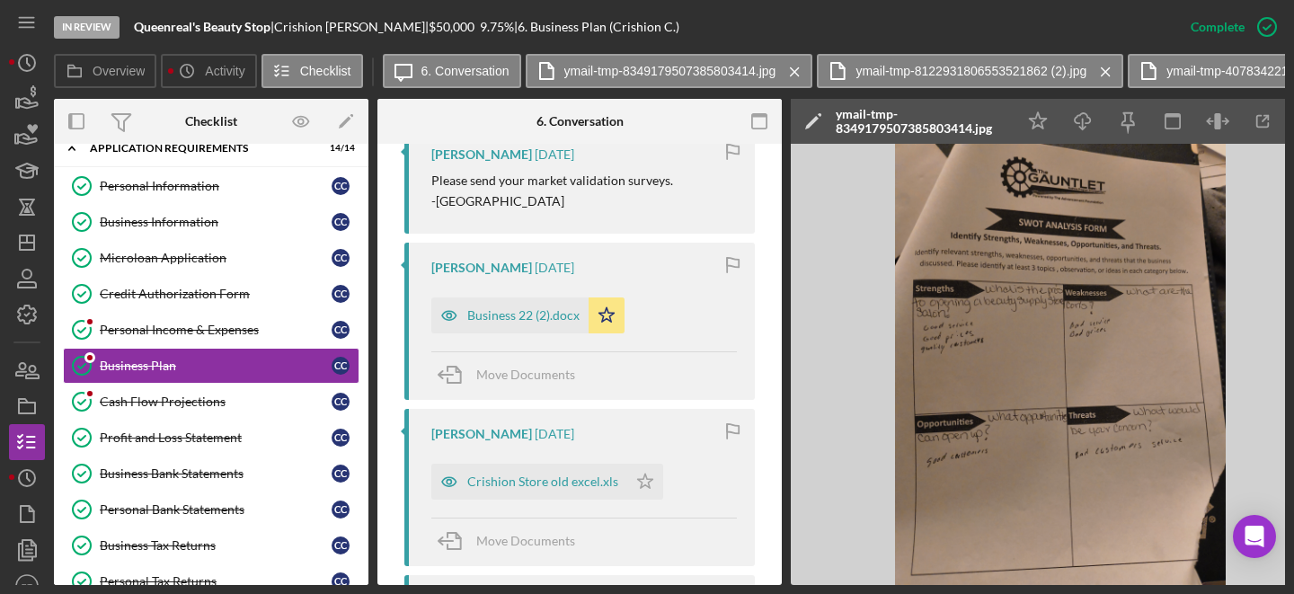
scroll to position [4322, 0]
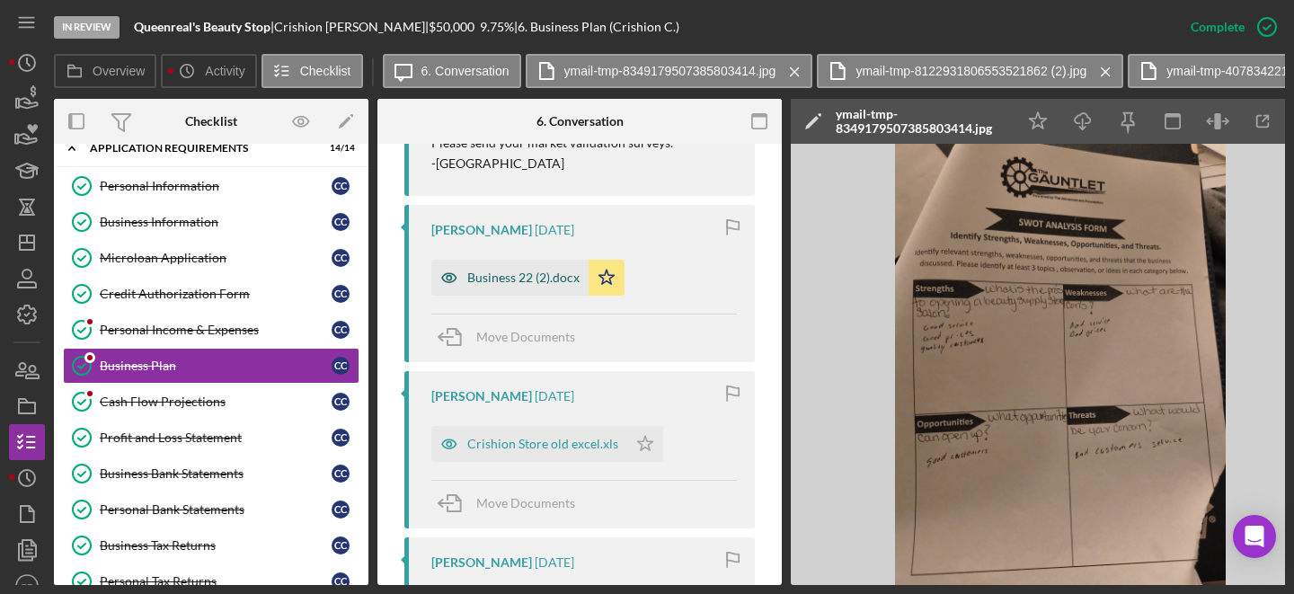
click at [537, 271] on div "Business 22 (2).docx" at bounding box center [523, 278] width 112 height 14
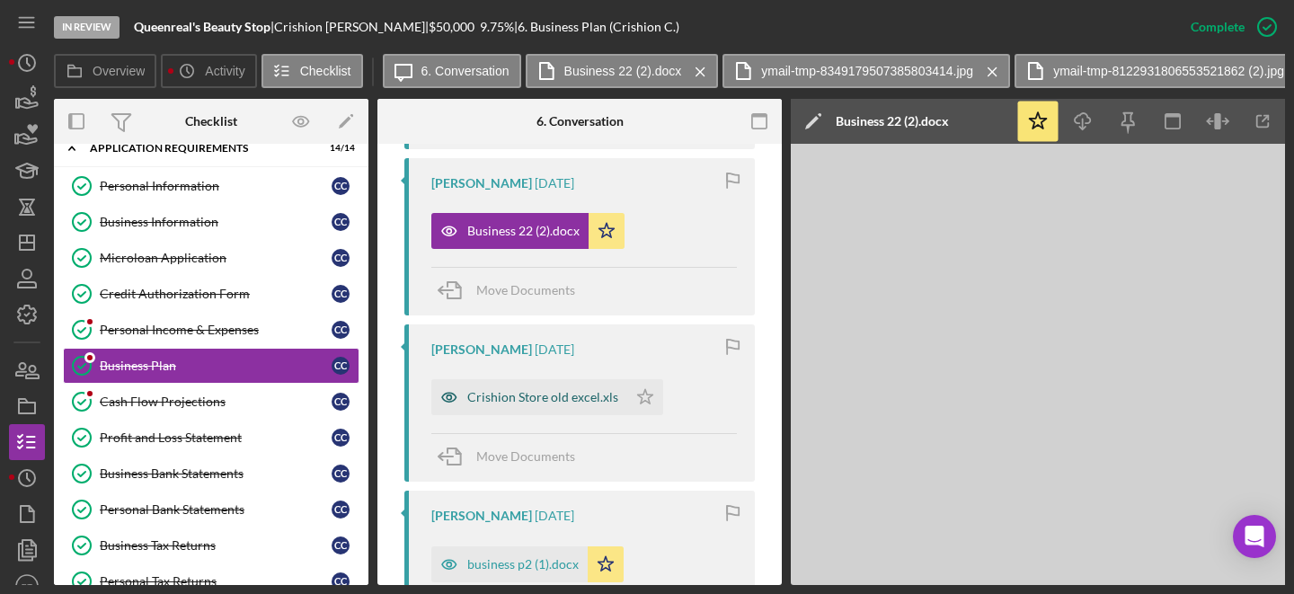
scroll to position [4453, 0]
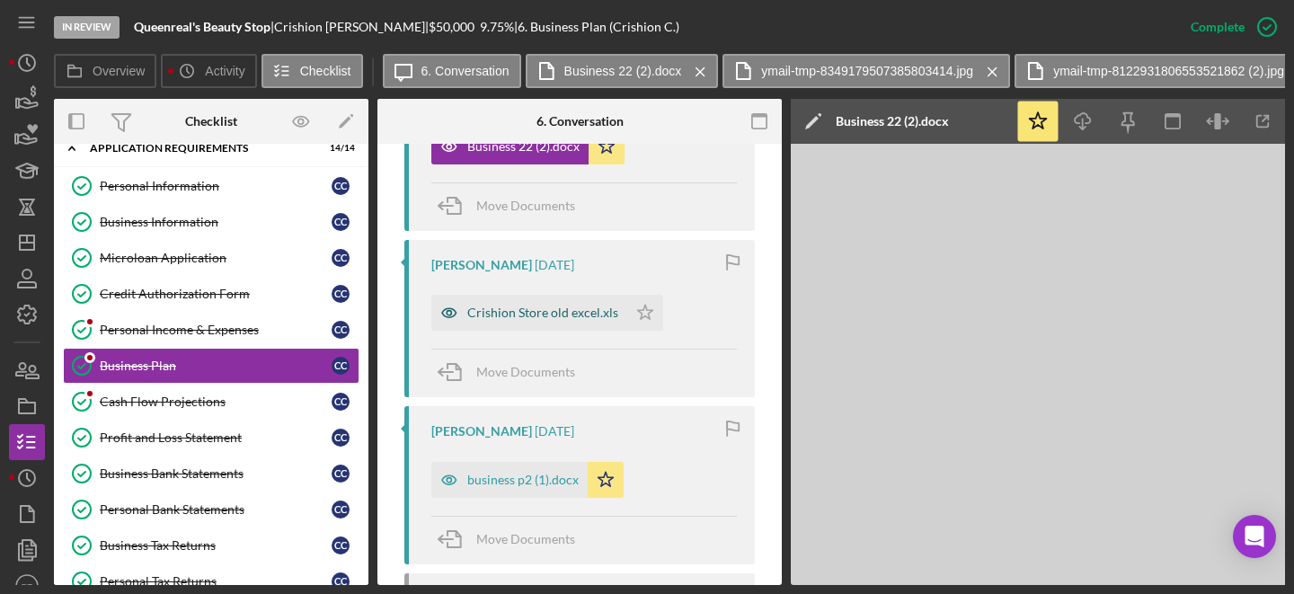
click at [560, 312] on div "Crishion Store old excel.xls" at bounding box center [542, 313] width 151 height 14
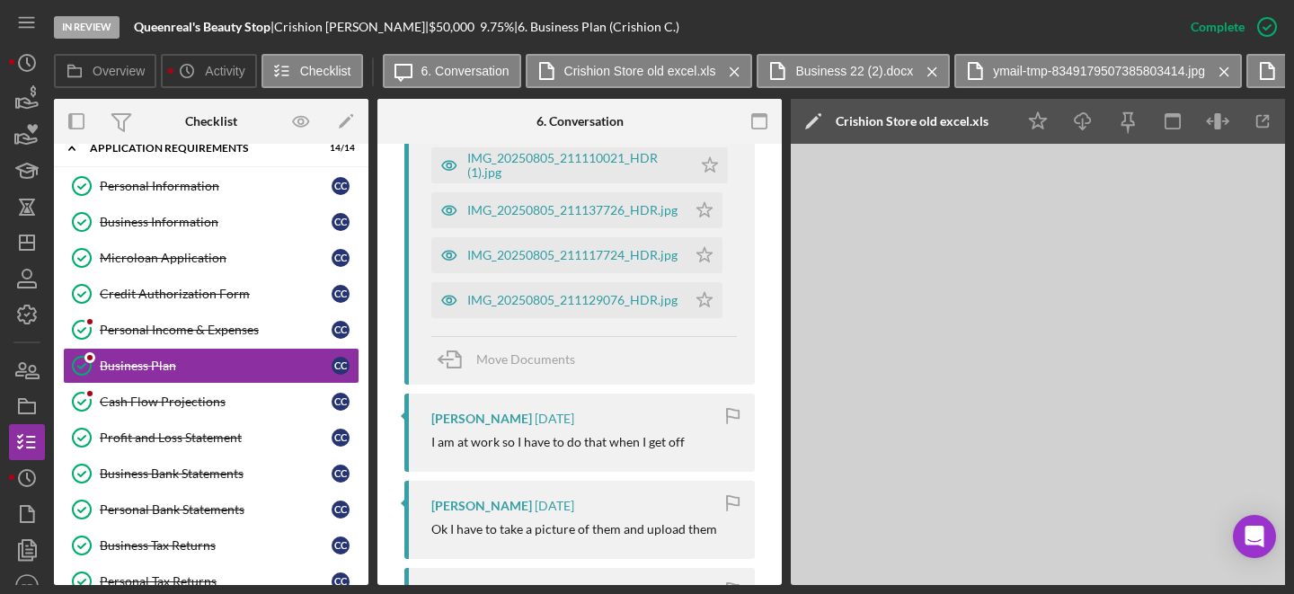
scroll to position [3820, 0]
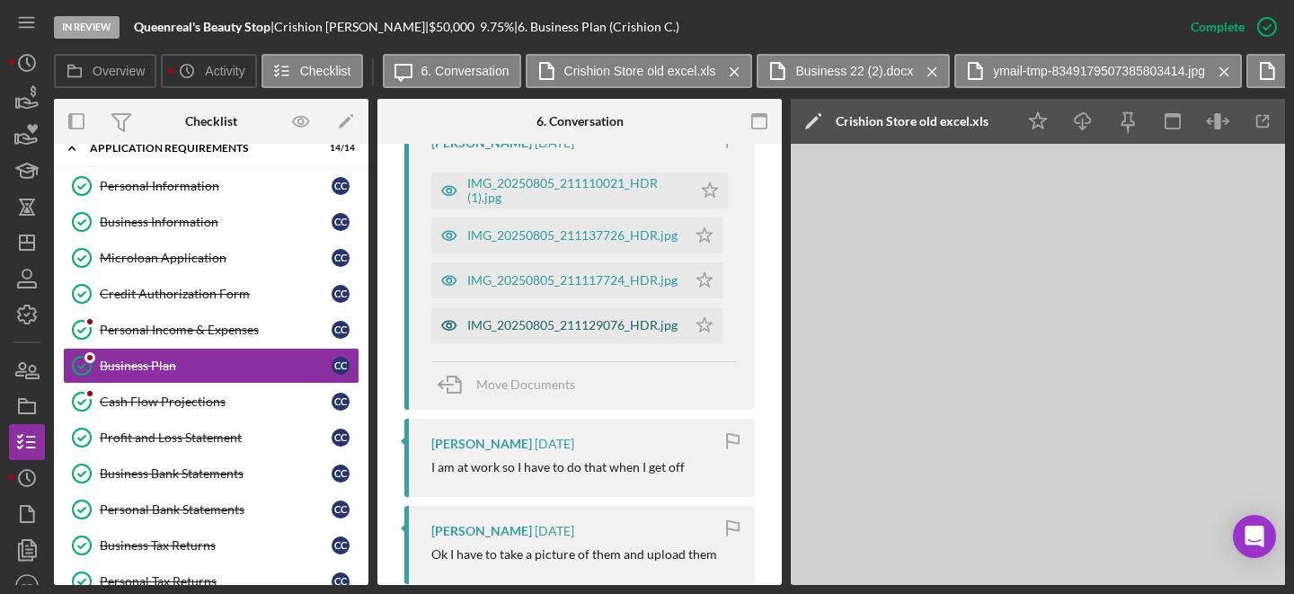
click at [581, 328] on div "IMG_20250805_211129076_HDR.jpg" at bounding box center [572, 325] width 210 height 14
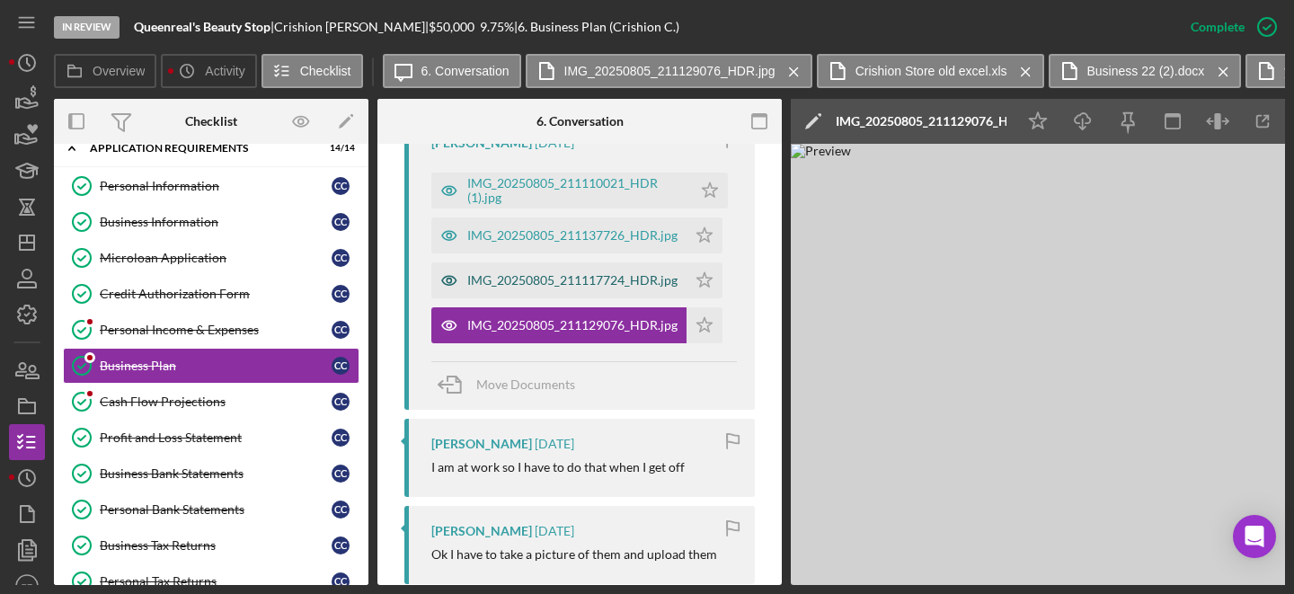
click at [560, 275] on div "IMG_20250805_211117724_HDR.jpg" at bounding box center [572, 280] width 210 height 14
